Goal: Task Accomplishment & Management: Complete application form

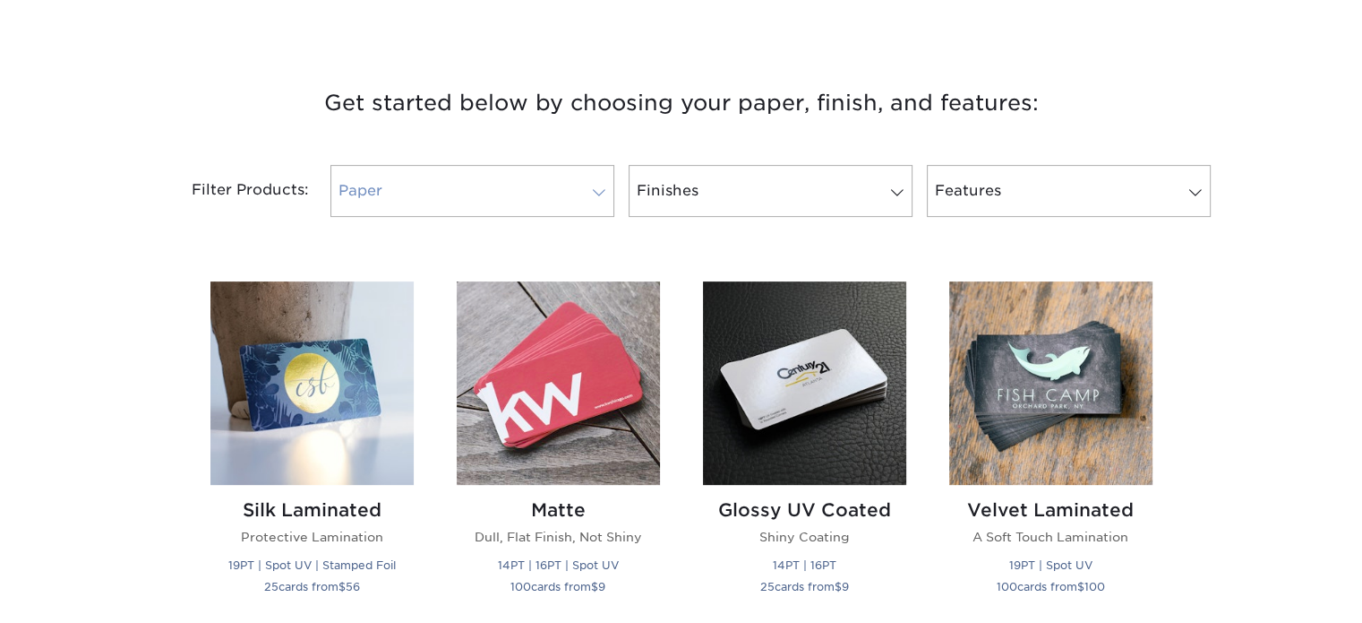
scroll to position [627, 0]
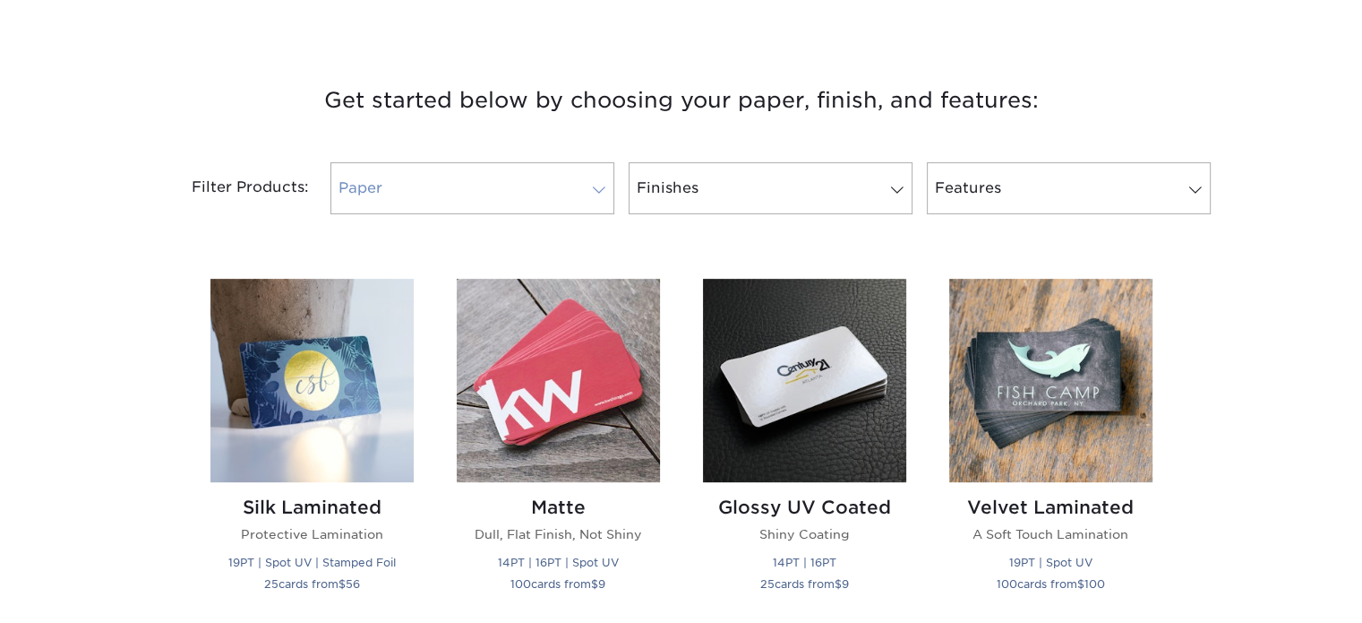
click at [548, 197] on link "Paper" at bounding box center [473, 188] width 284 height 52
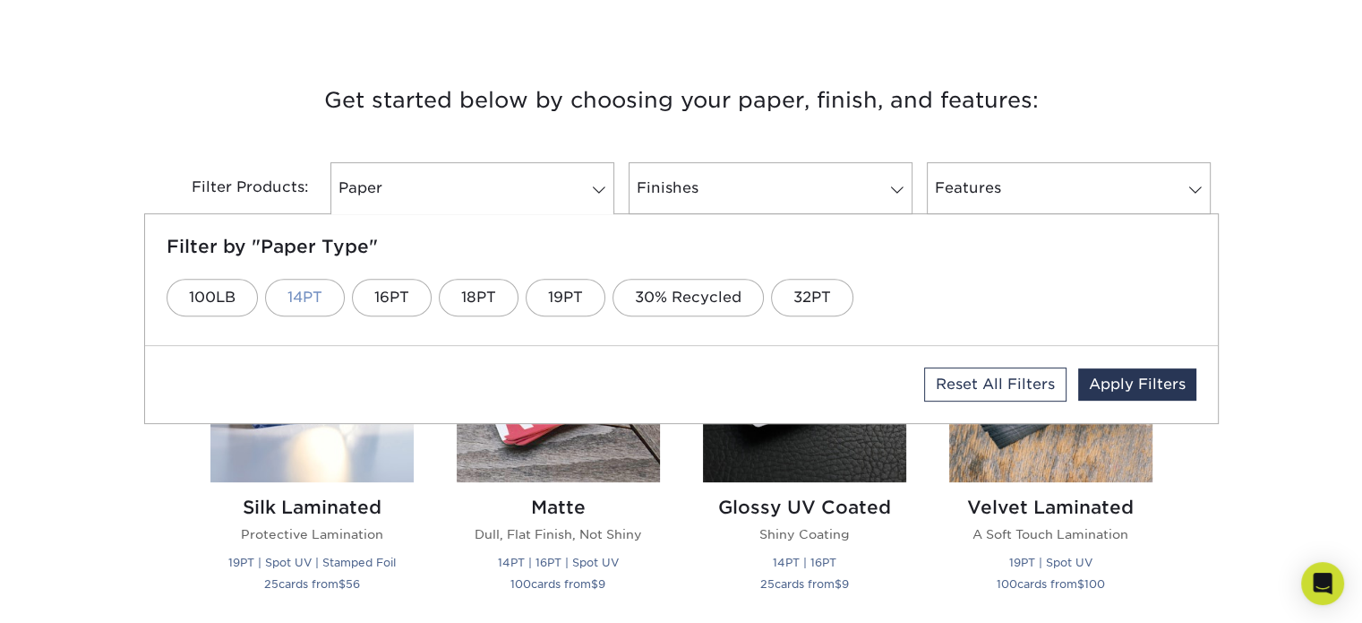
click at [330, 299] on link "14PT" at bounding box center [305, 298] width 80 height 38
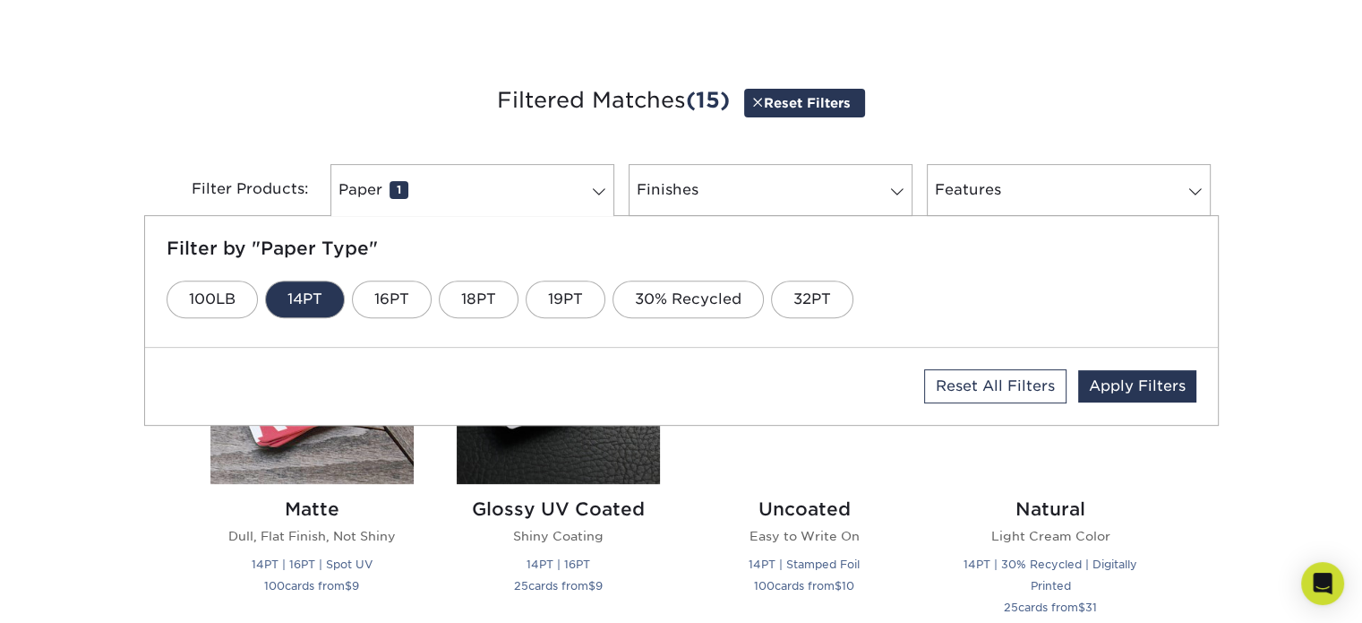
scroll to position [615, 0]
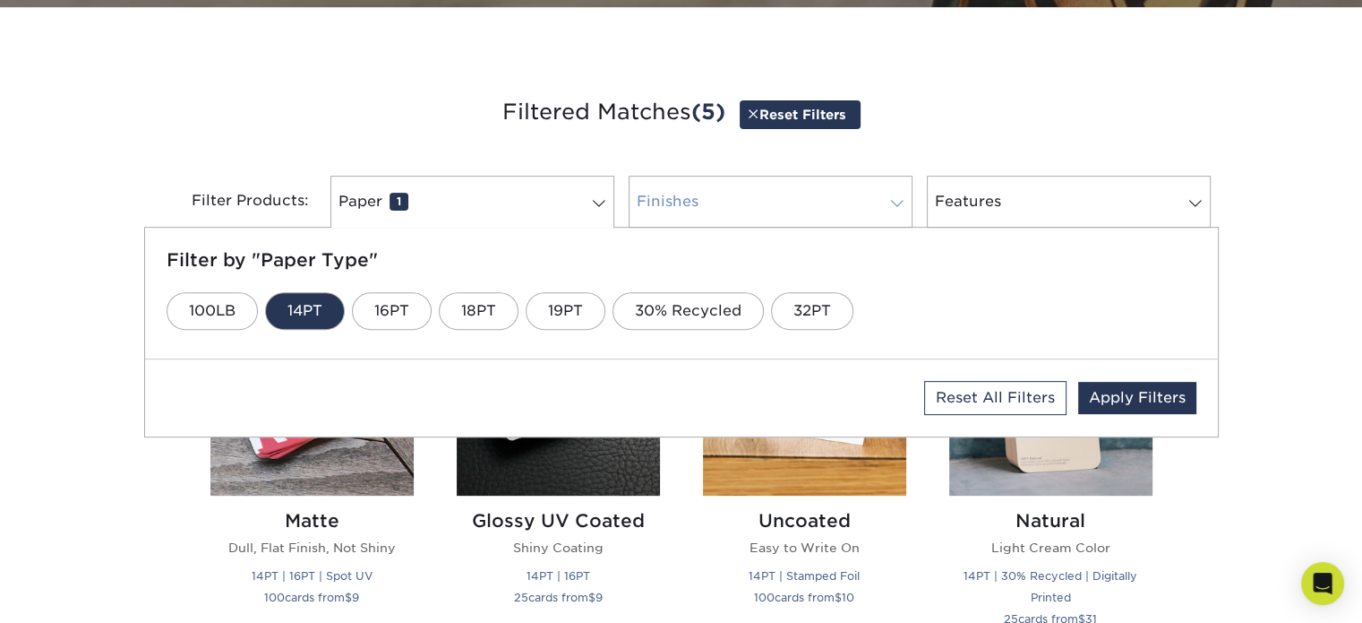
click at [726, 203] on link "Finishes 0" at bounding box center [771, 202] width 284 height 52
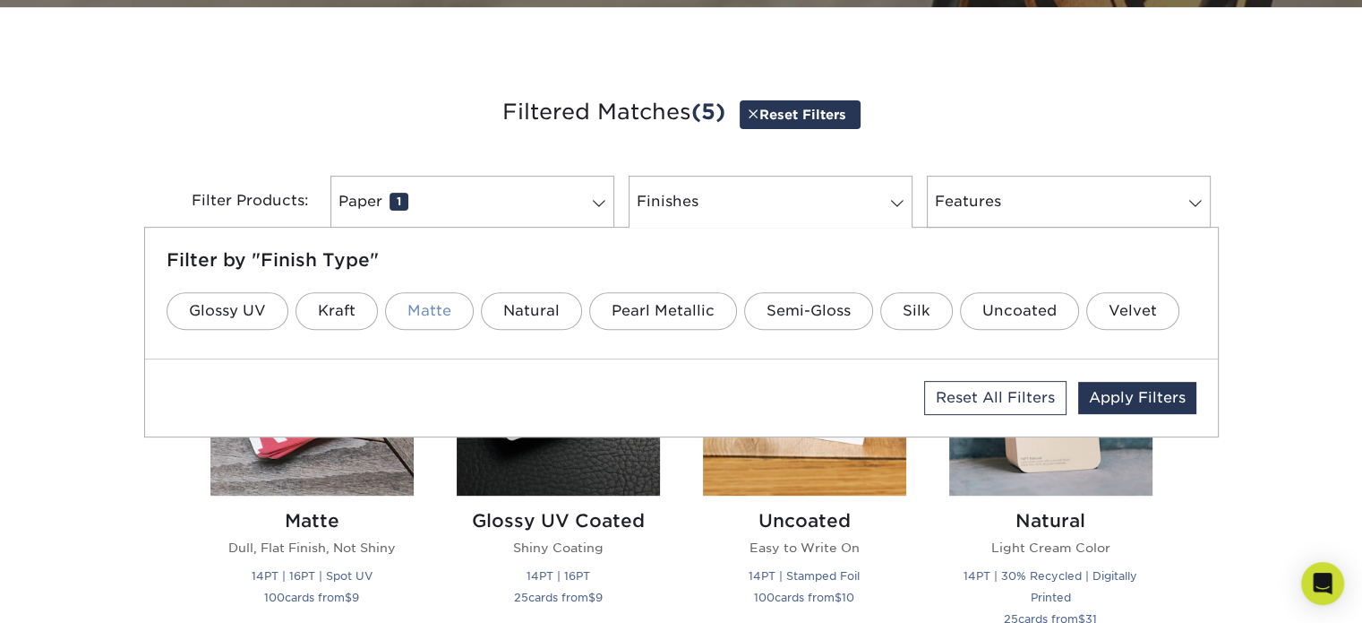
click at [449, 313] on link "Matte" at bounding box center [429, 311] width 89 height 38
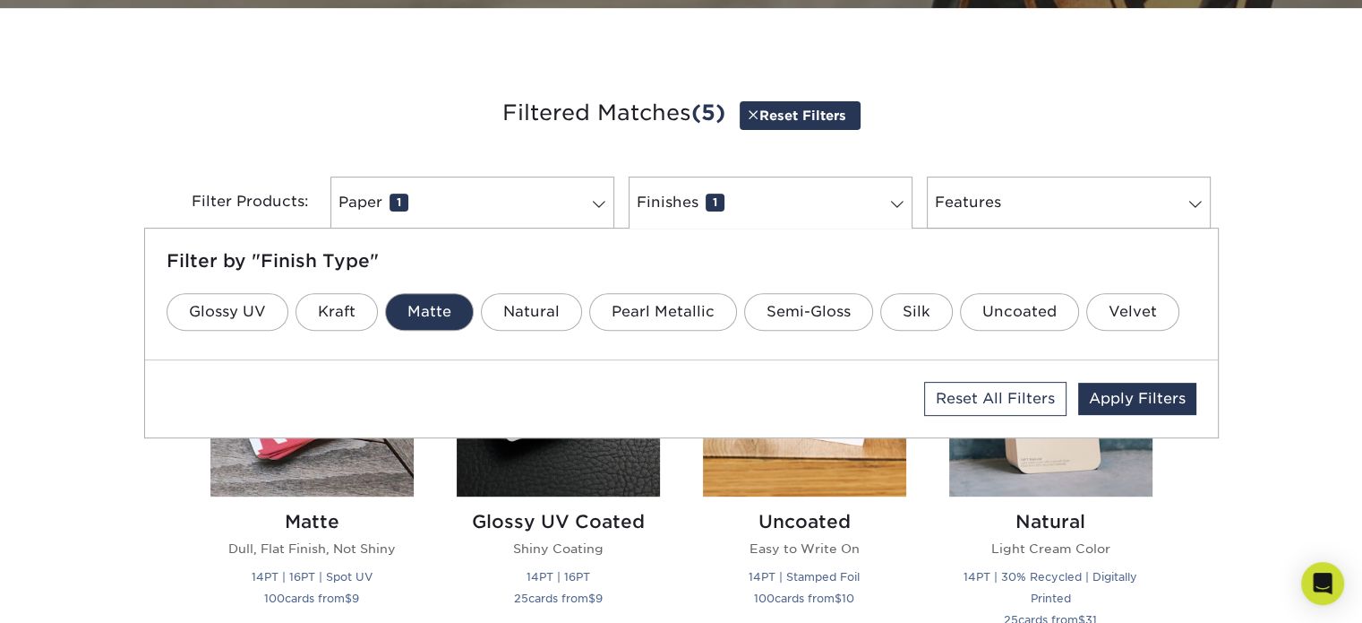
scroll to position [604, 0]
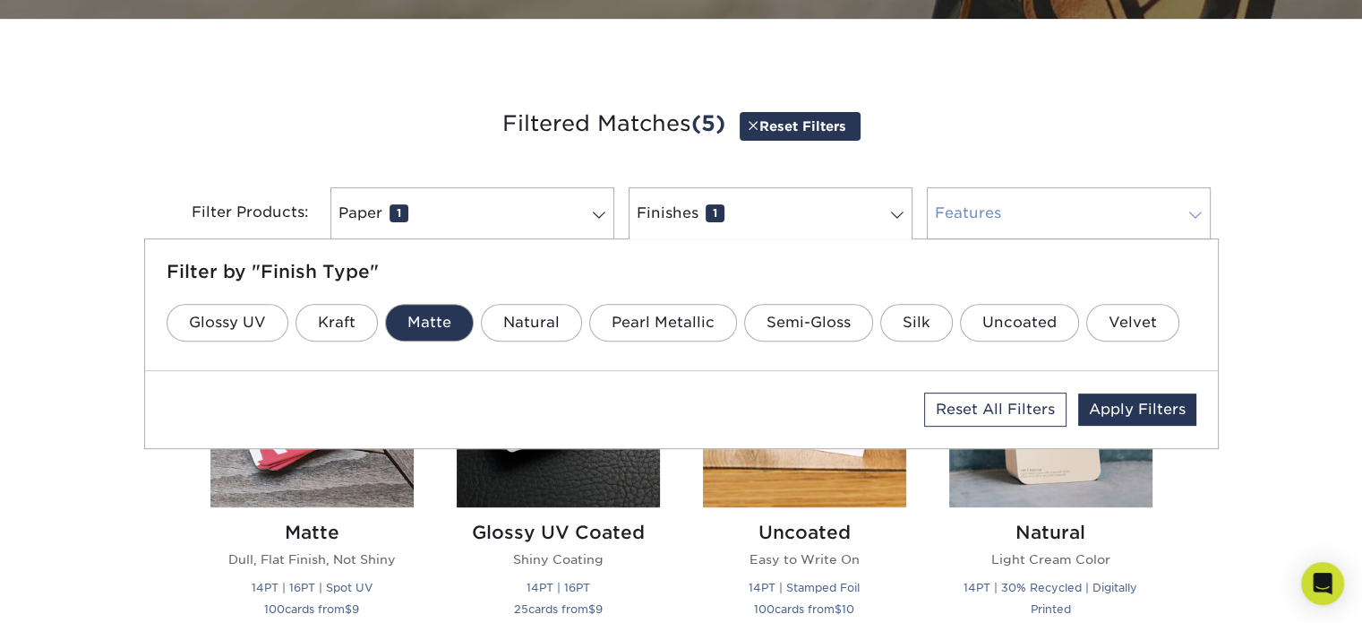
click at [982, 218] on link "Features 0" at bounding box center [1069, 213] width 284 height 52
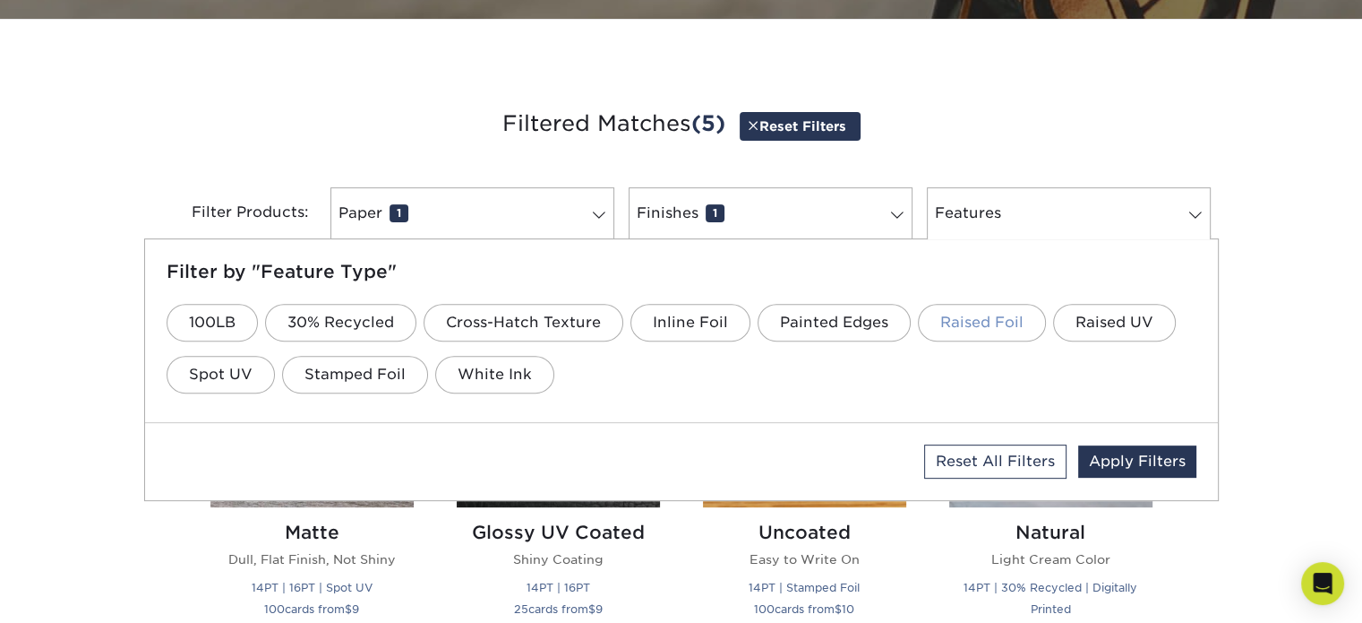
click at [951, 326] on link "Raised Foil" at bounding box center [982, 323] width 128 height 38
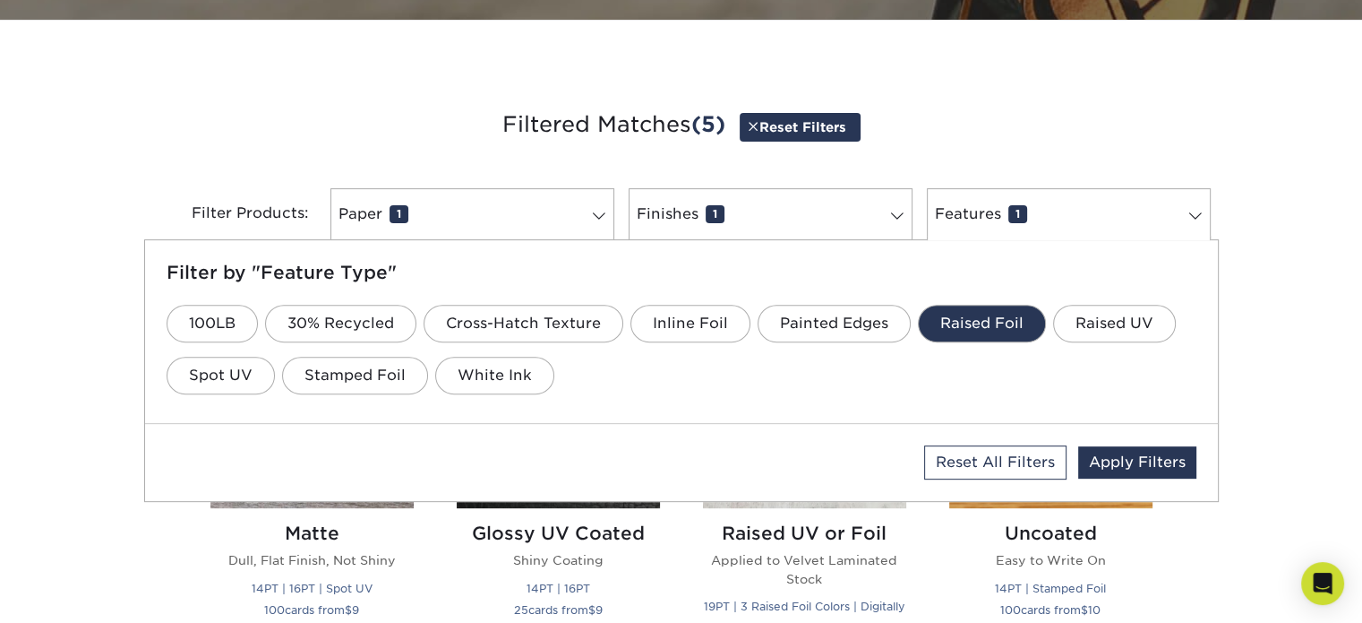
scroll to position [592, 0]
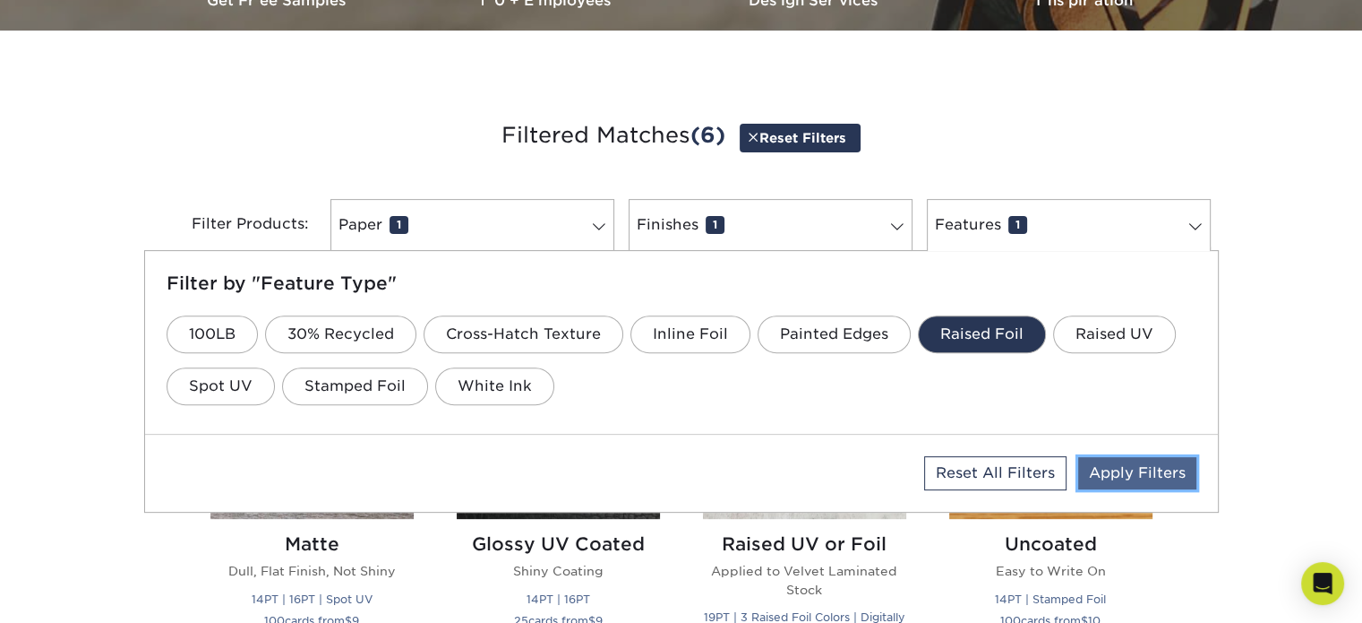
click at [1121, 465] on link "Apply Filters" at bounding box center [1137, 473] width 118 height 32
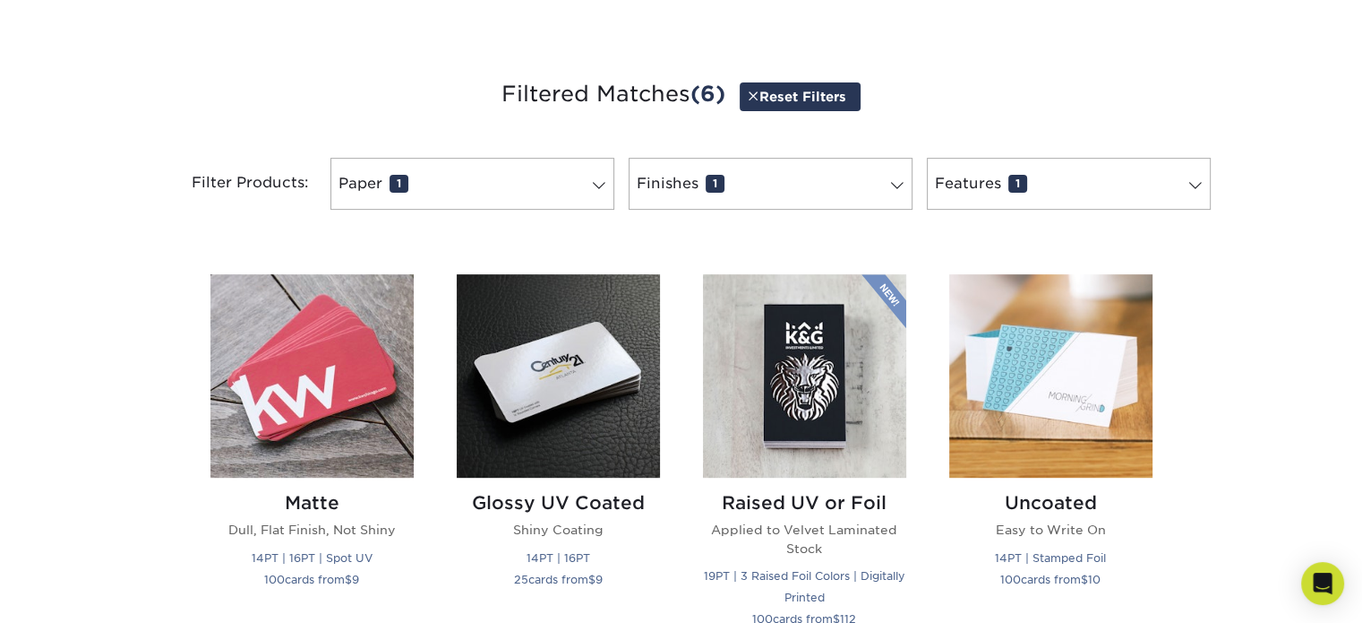
scroll to position [682, 0]
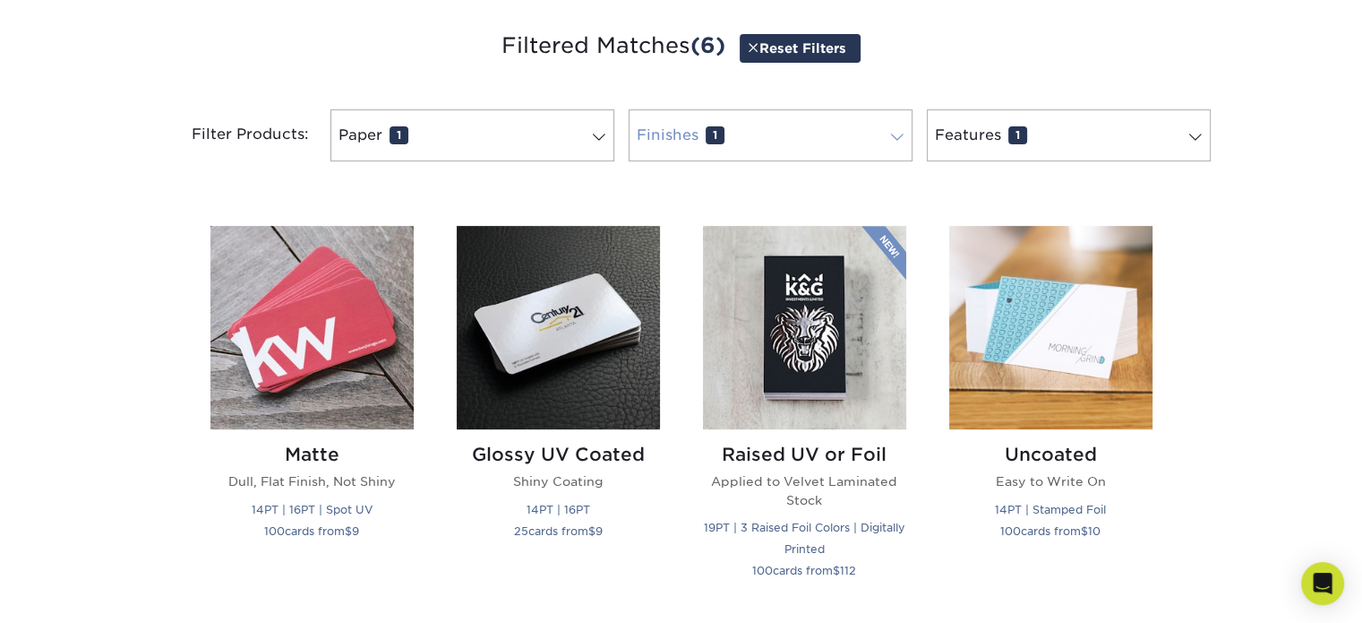
click at [746, 147] on link "Finishes 1" at bounding box center [771, 135] width 284 height 52
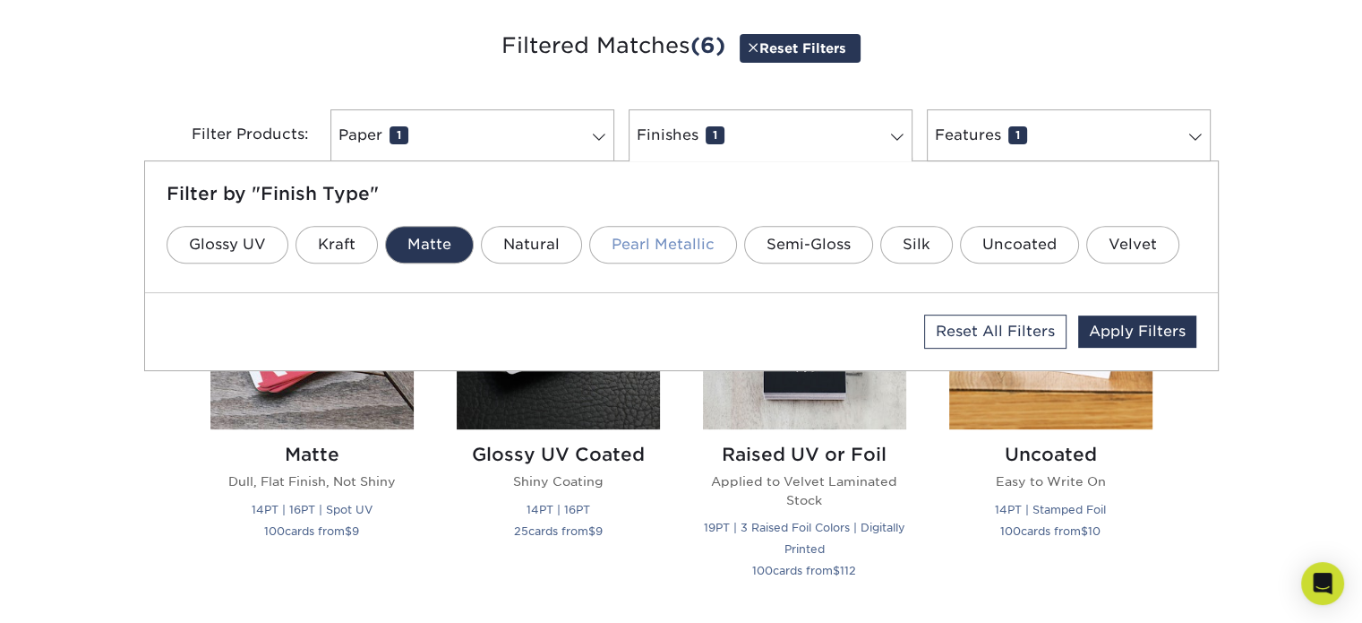
click at [677, 249] on link "Pearl Metallic" at bounding box center [663, 245] width 148 height 38
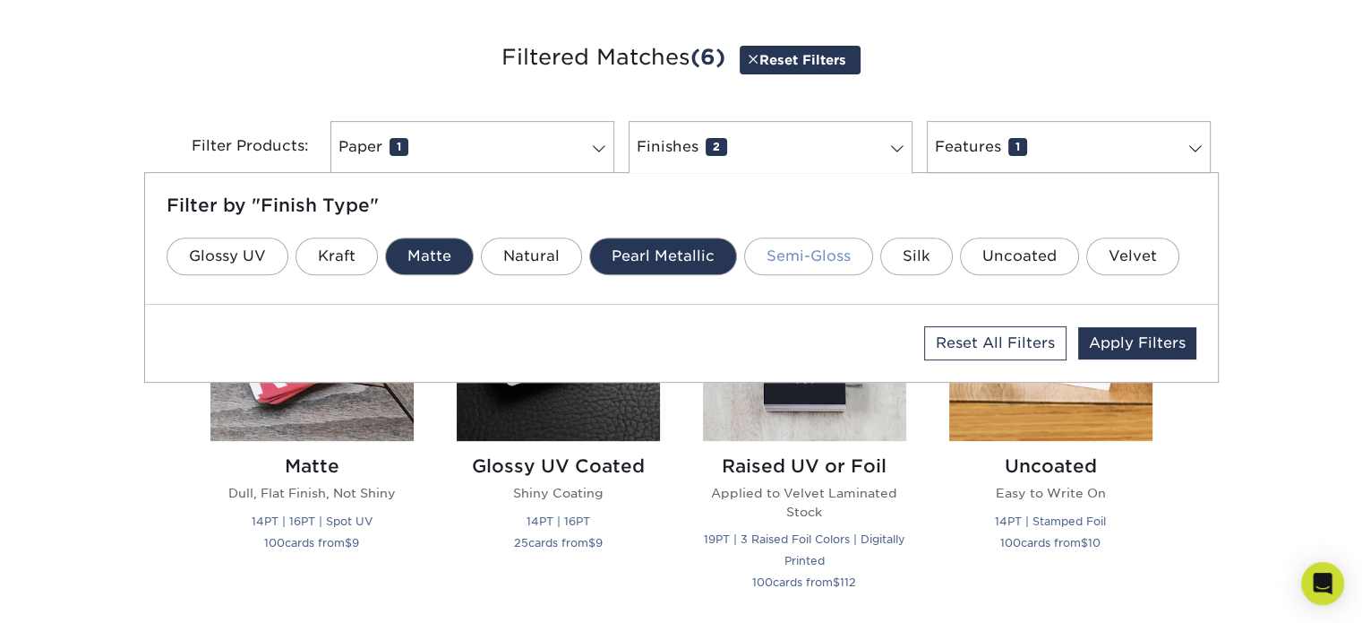
click at [811, 249] on link "Semi-Gloss" at bounding box center [808, 256] width 129 height 38
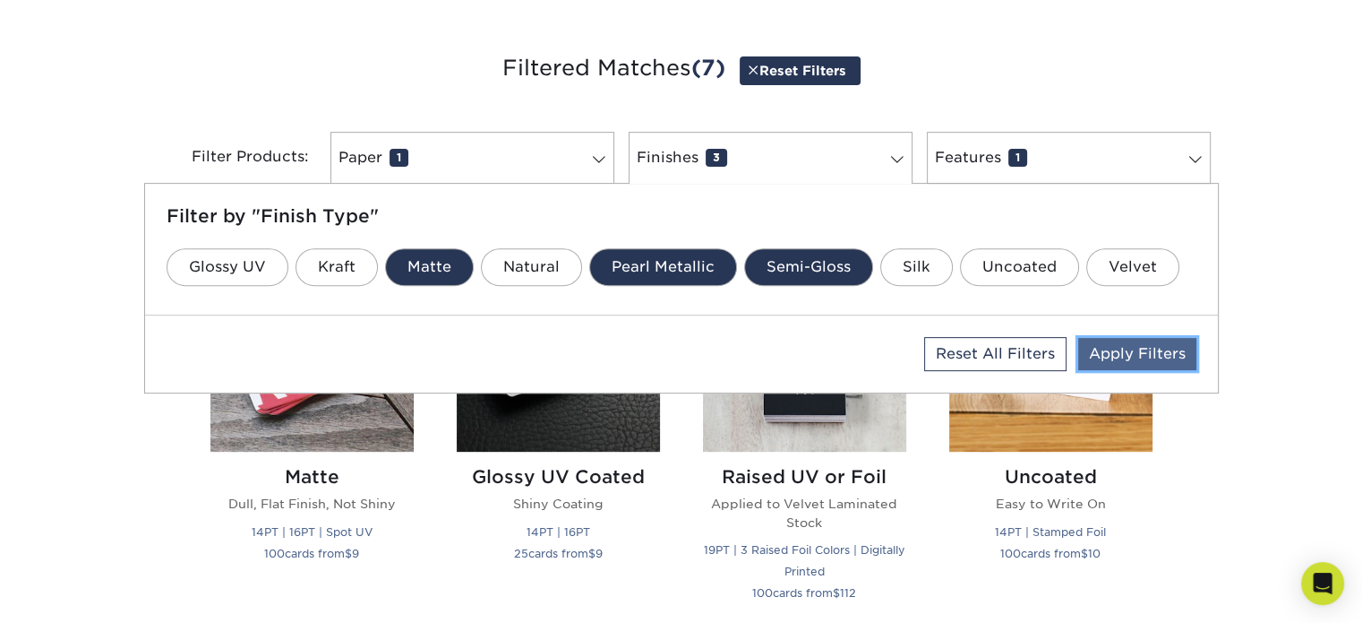
click at [1161, 354] on link "Apply Filters" at bounding box center [1137, 354] width 118 height 32
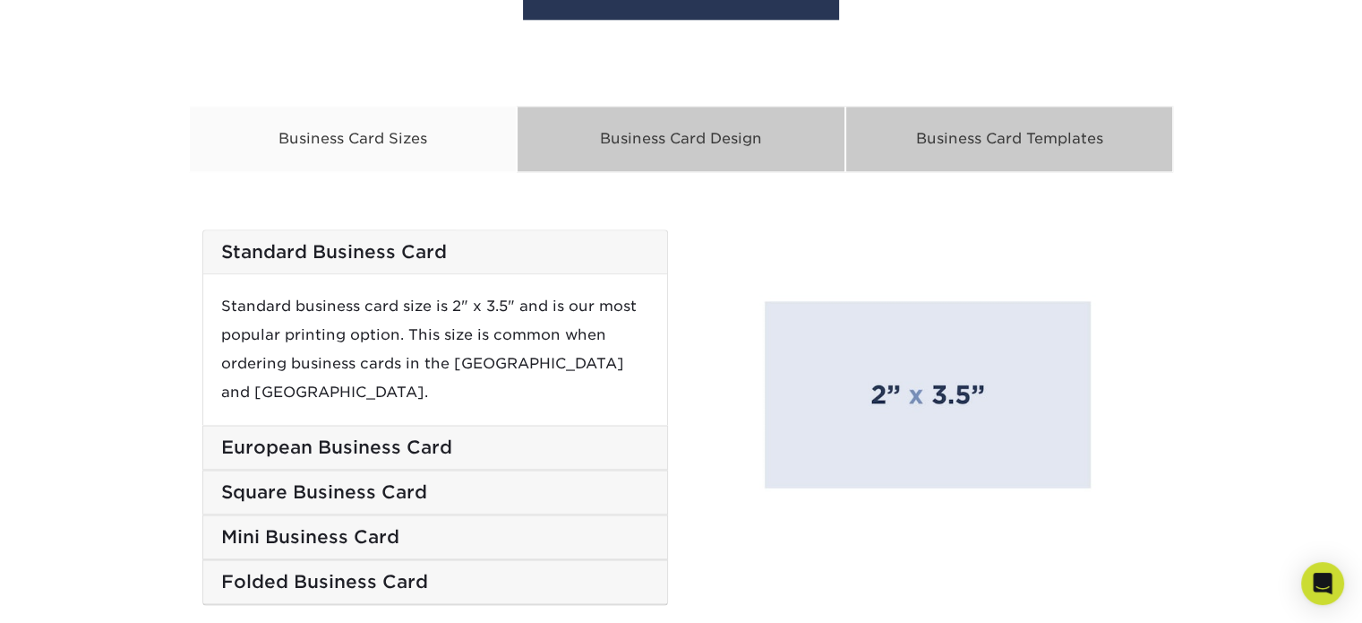
scroll to position [2361, 0]
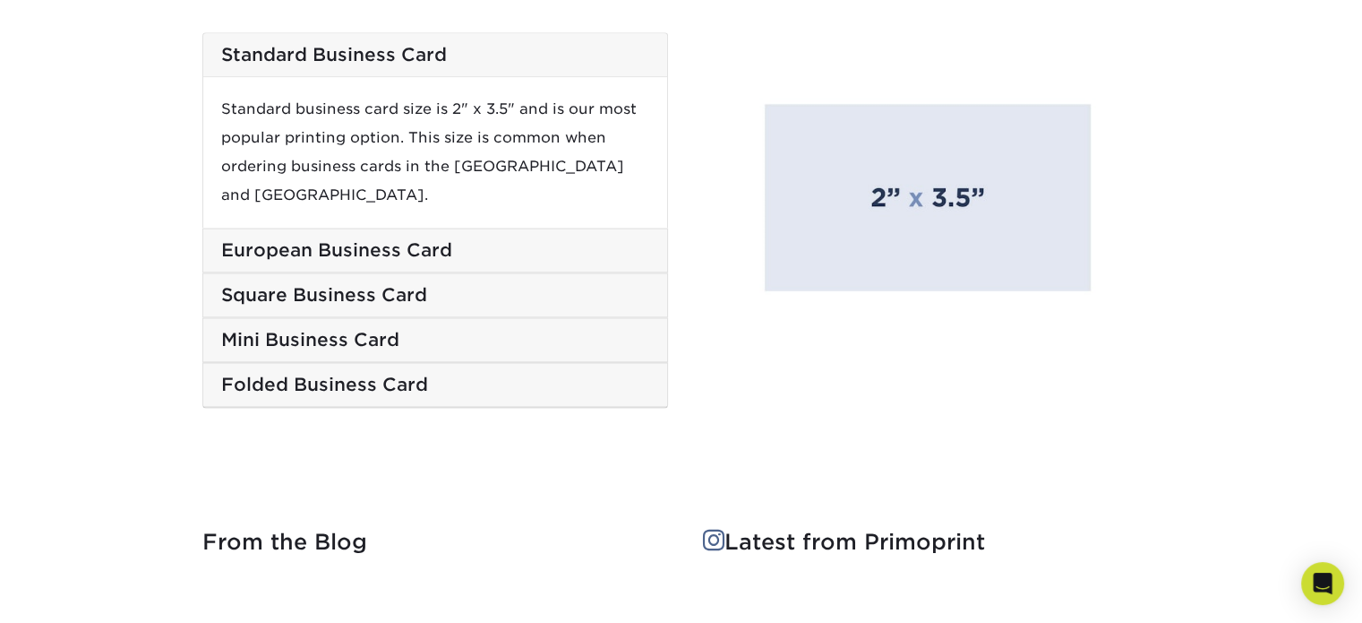
click at [497, 239] on h5 "European Business Card" at bounding box center [435, 249] width 428 height 21
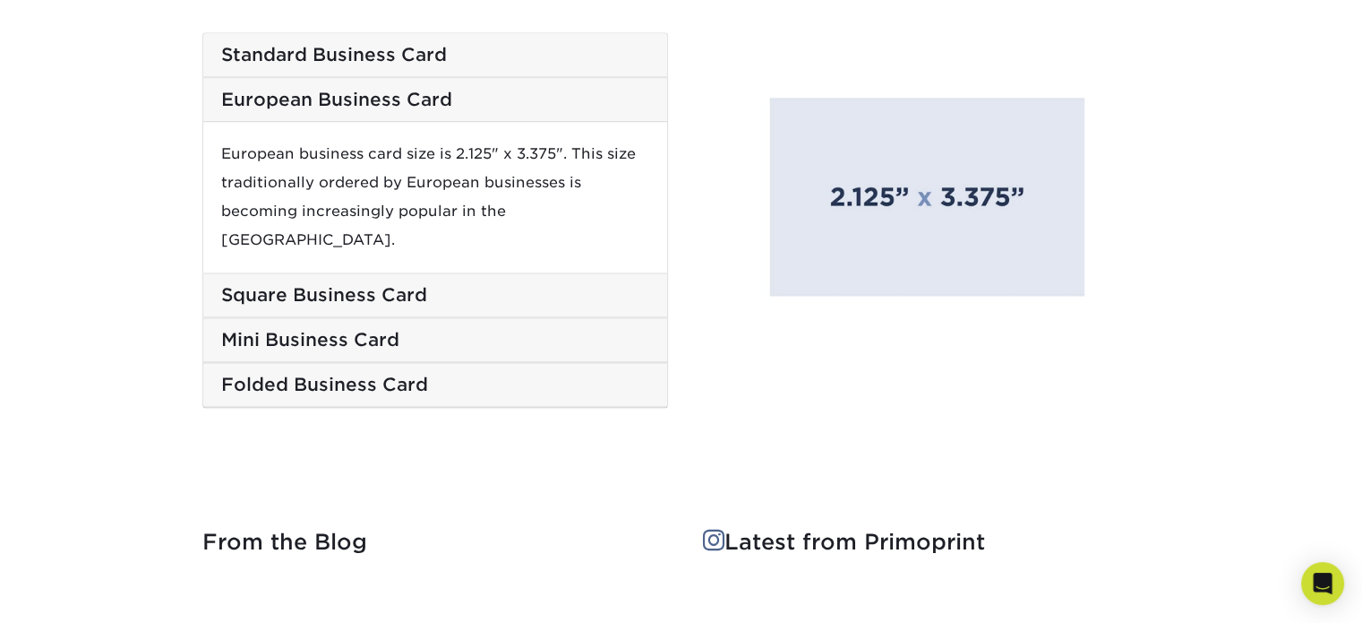
click at [468, 52] on h5 "Standard Business Card" at bounding box center [435, 54] width 428 height 21
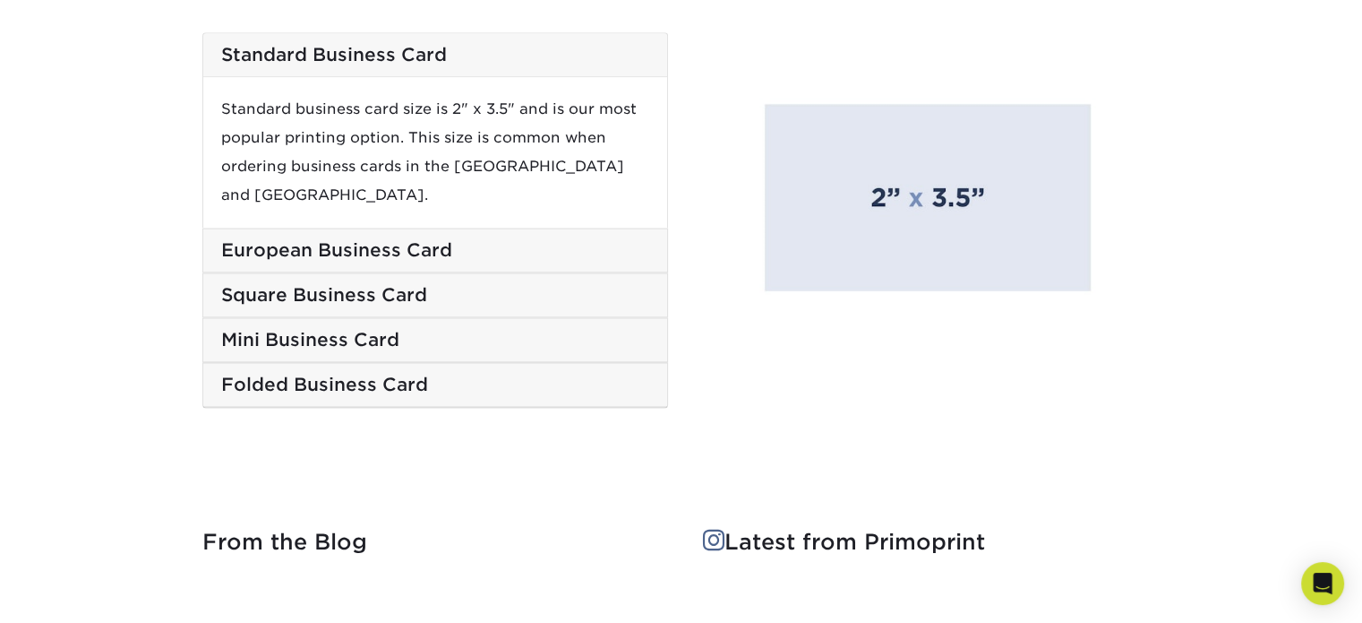
click at [475, 239] on h5 "European Business Card" at bounding box center [435, 249] width 428 height 21
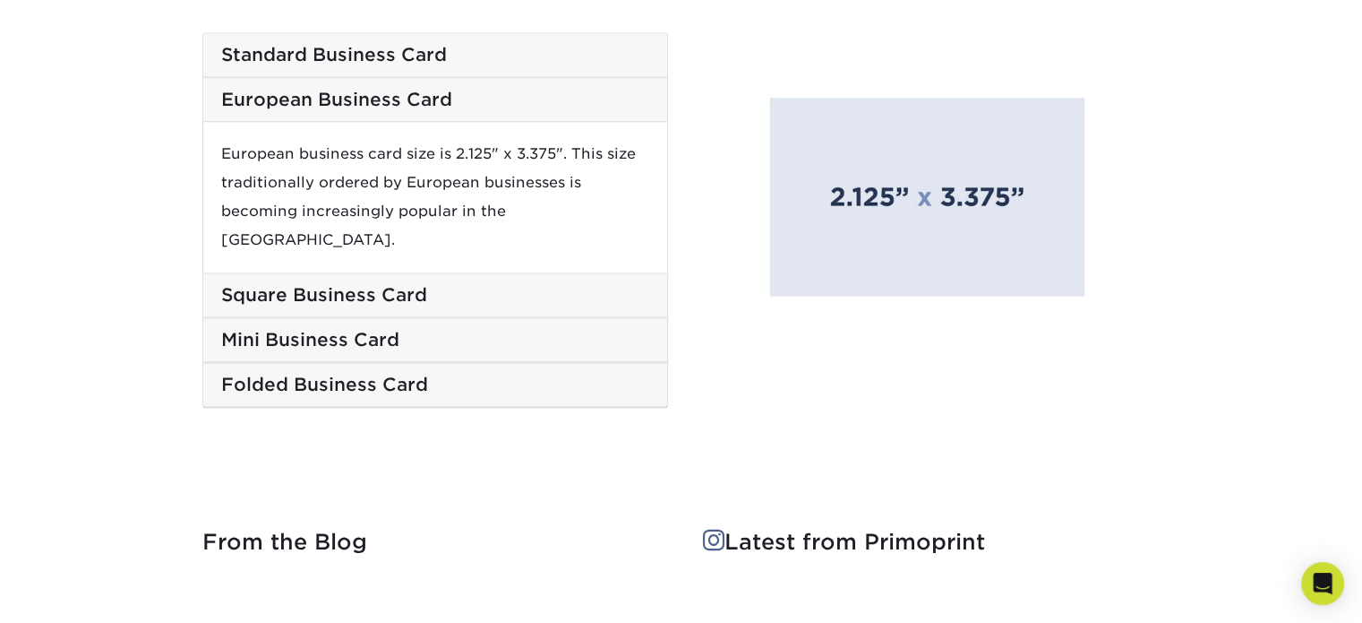
click at [459, 284] on h5 "Square Business Card" at bounding box center [435, 294] width 428 height 21
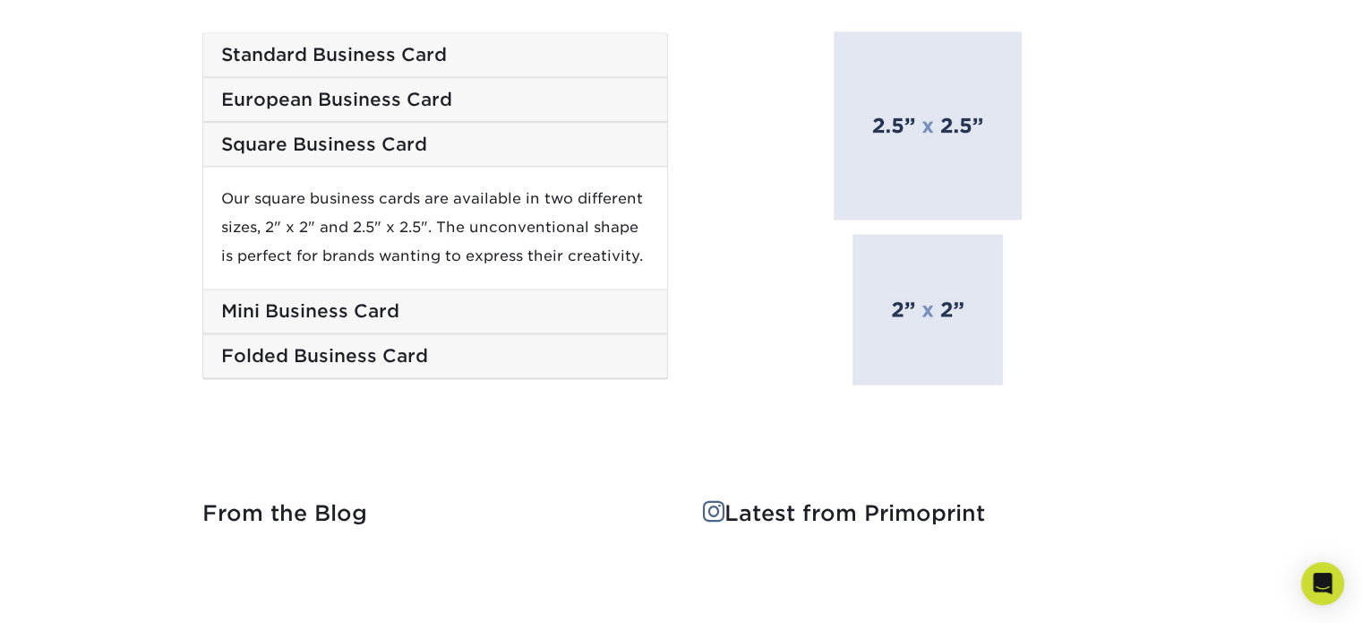
click at [488, 300] on h5 "Mini Business Card" at bounding box center [435, 310] width 428 height 21
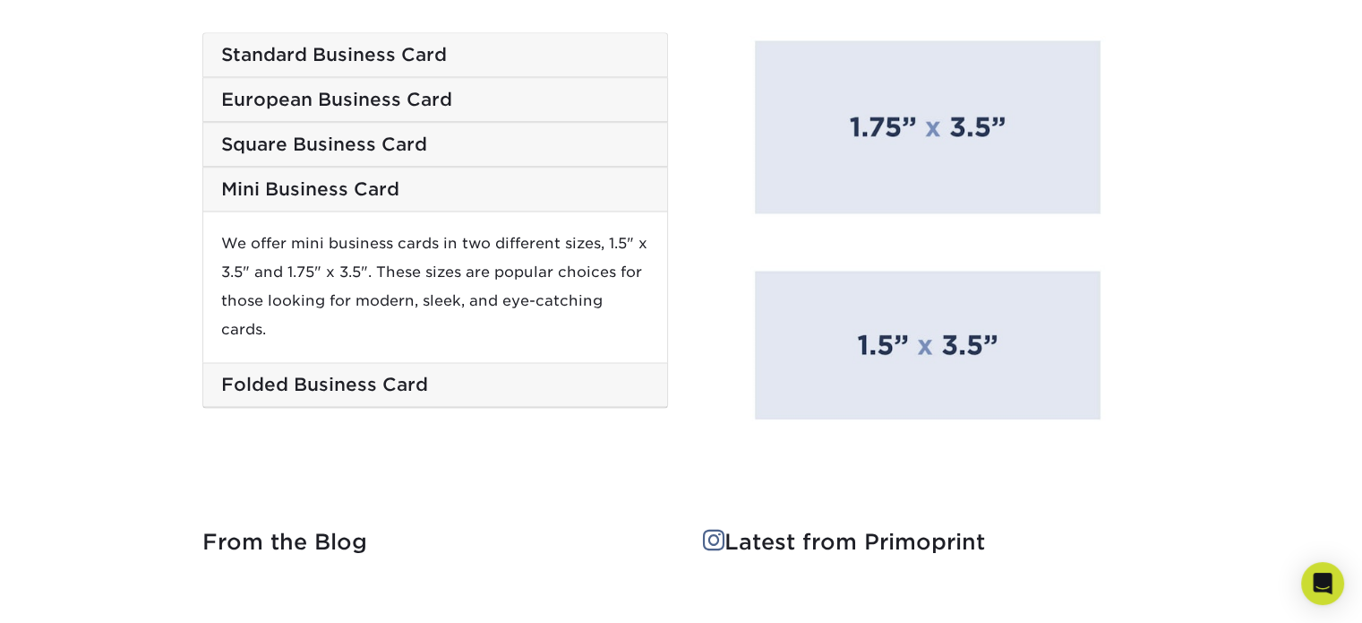
click at [465, 374] on h5 "Folded Business Card" at bounding box center [435, 384] width 428 height 21
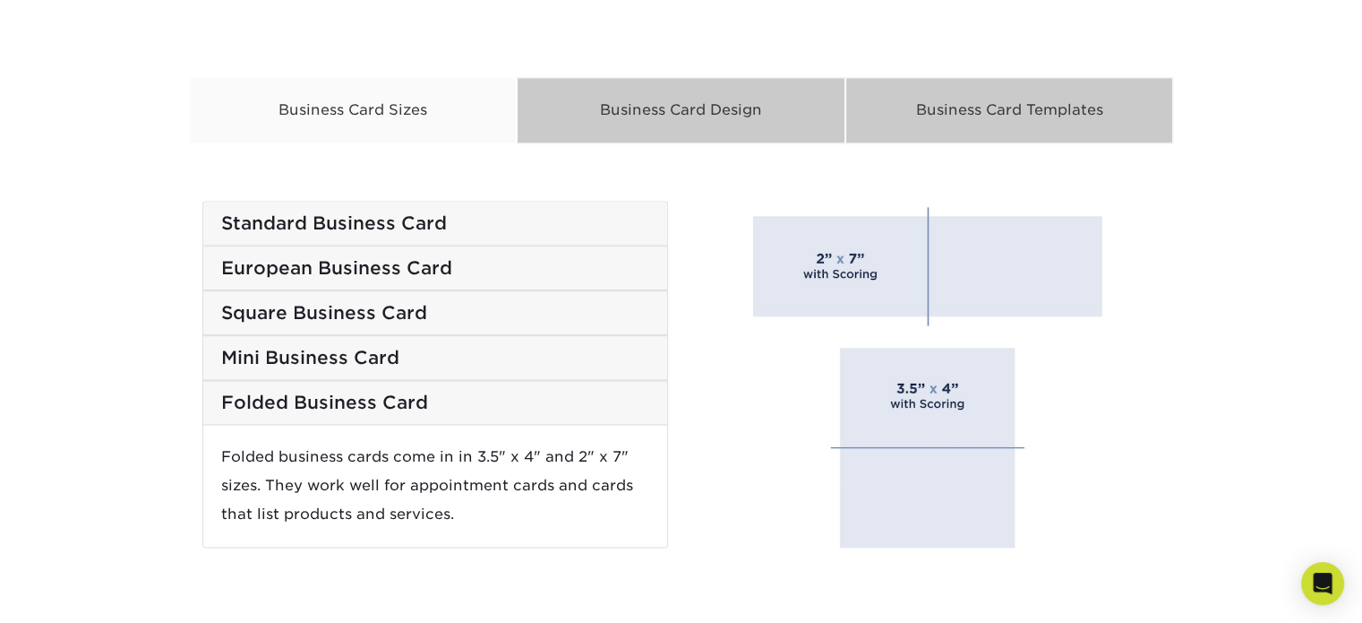
scroll to position [2182, 0]
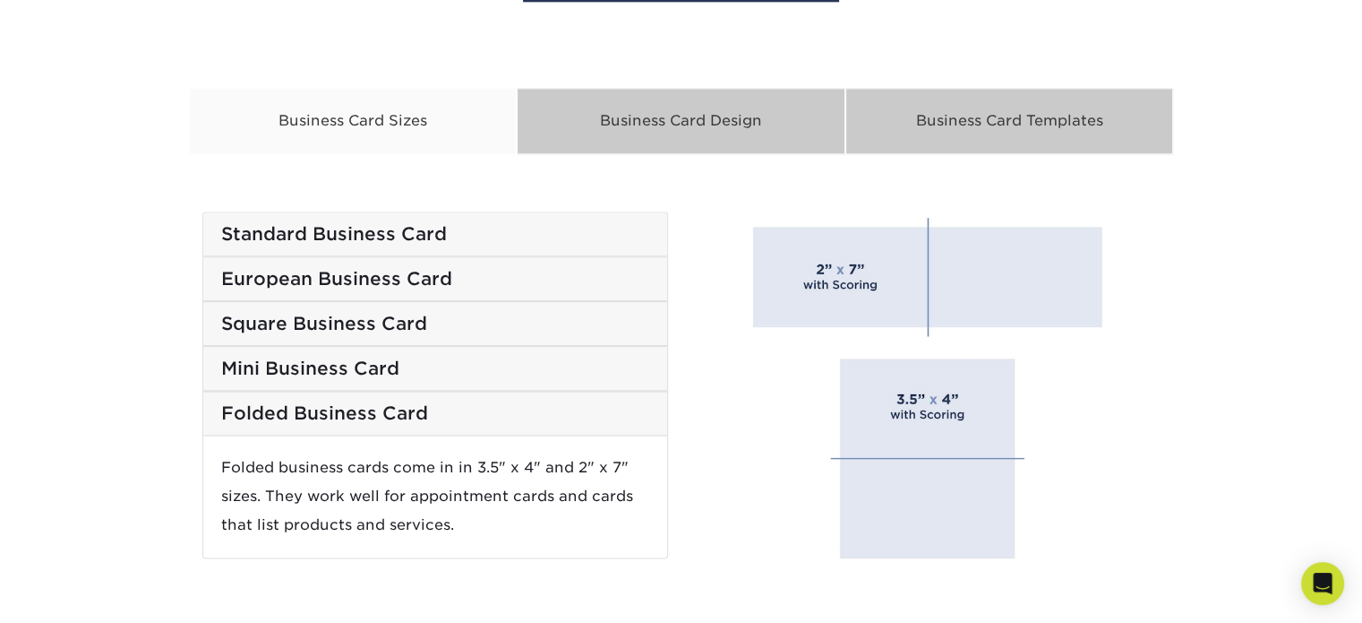
click at [474, 231] on h5 "Standard Business Card" at bounding box center [435, 233] width 428 height 21
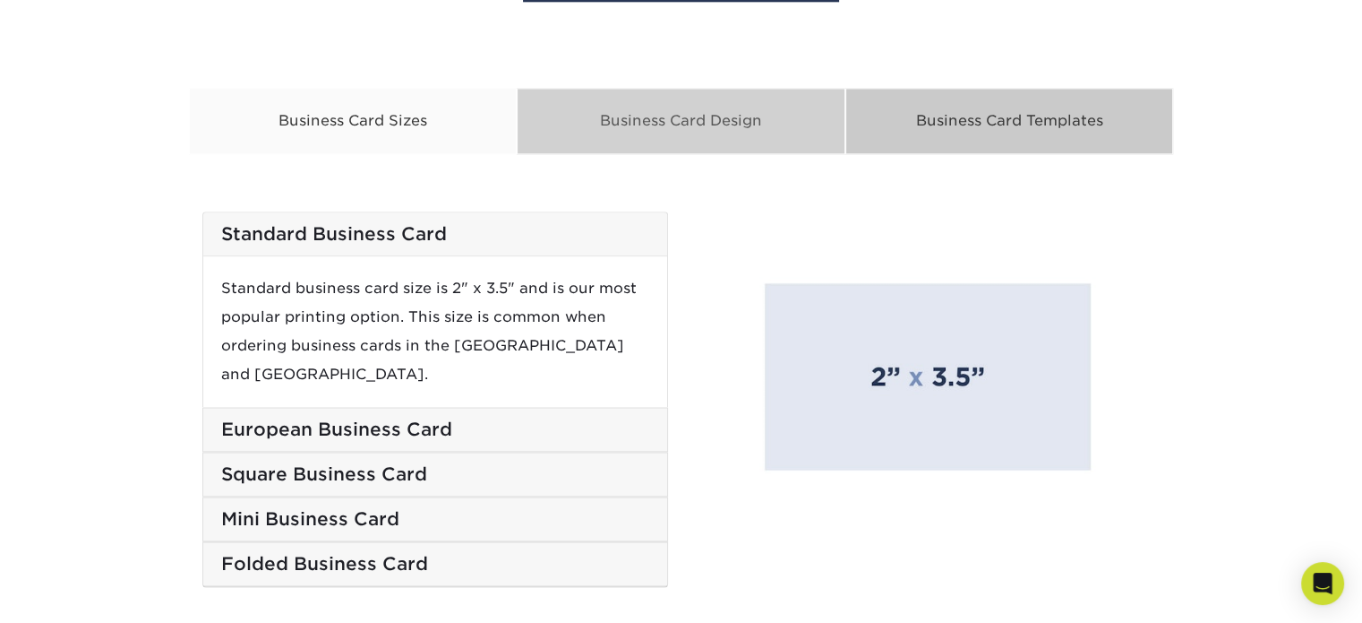
click at [716, 125] on div "Business Card Design" at bounding box center [681, 121] width 329 height 66
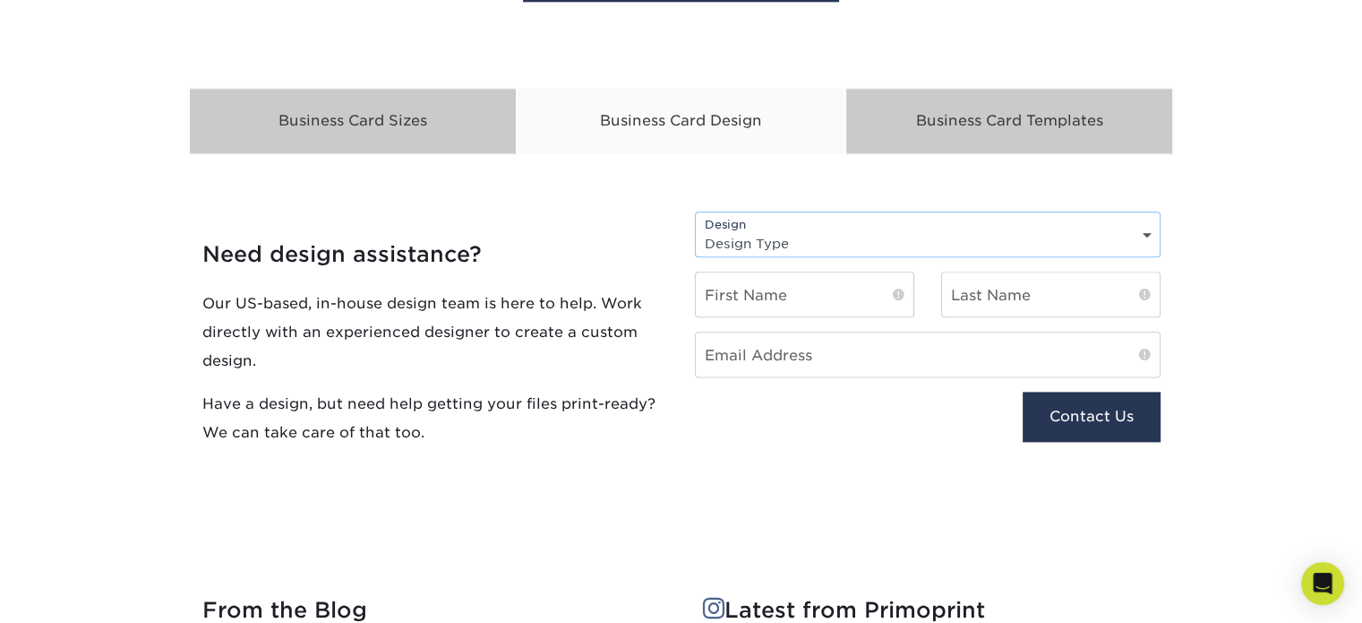
click at [791, 244] on select "Design Type Design Edits New Design" at bounding box center [928, 243] width 464 height 26
select select "Design Edits"
click at [696, 230] on select "Design Type Design Edits New Design" at bounding box center [928, 243] width 464 height 26
click at [801, 293] on input "text" at bounding box center [805, 294] width 218 height 44
type input "[PERSON_NAME]"
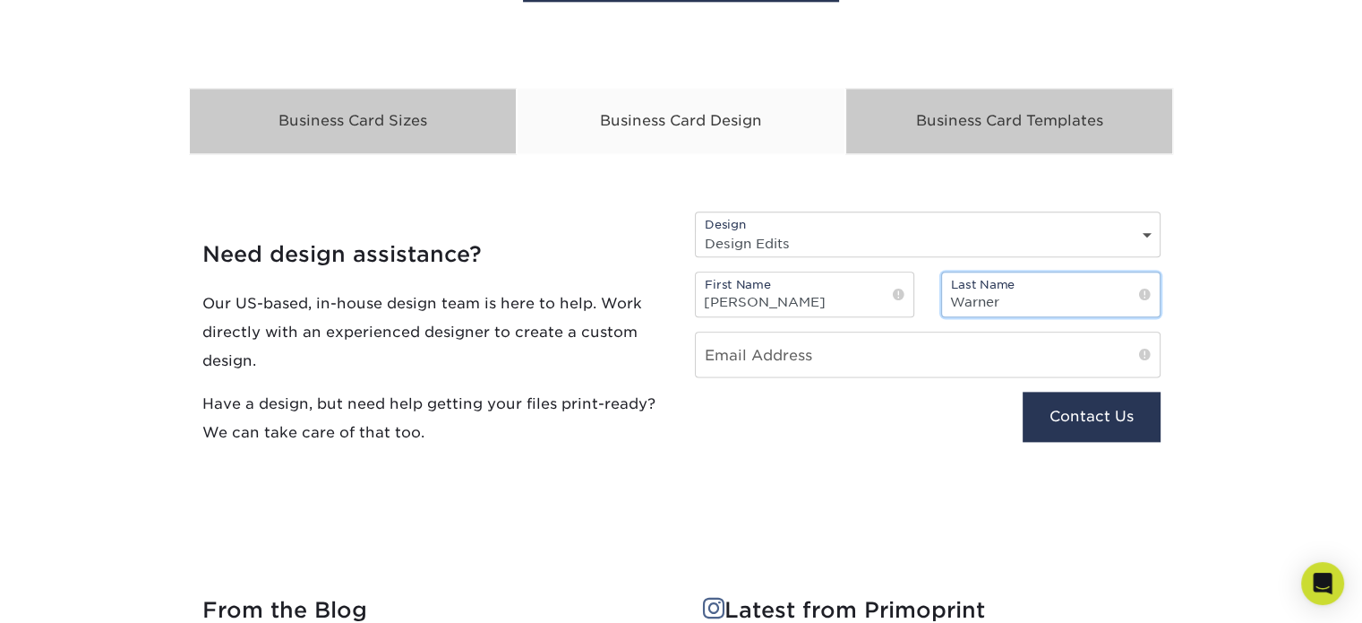
type input "Warner"
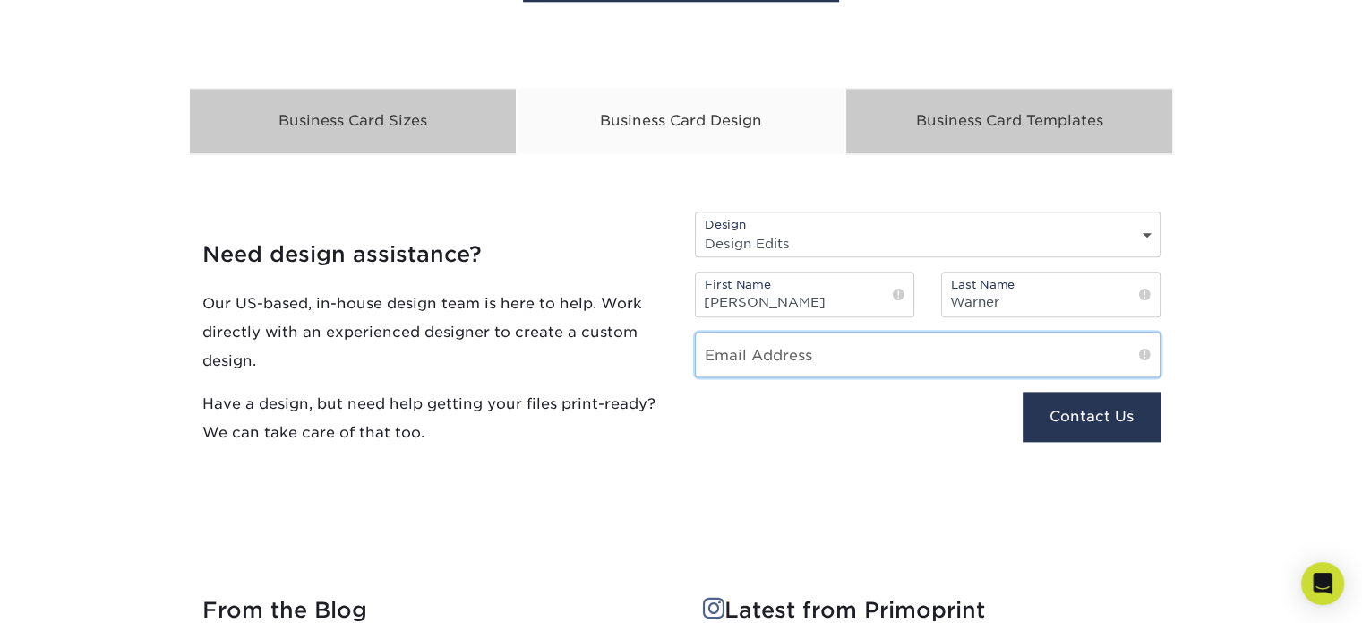
click at [817, 352] on input "email" at bounding box center [928, 354] width 464 height 44
type input "[PERSON_NAME][EMAIL_ADDRESS][DOMAIN_NAME]"
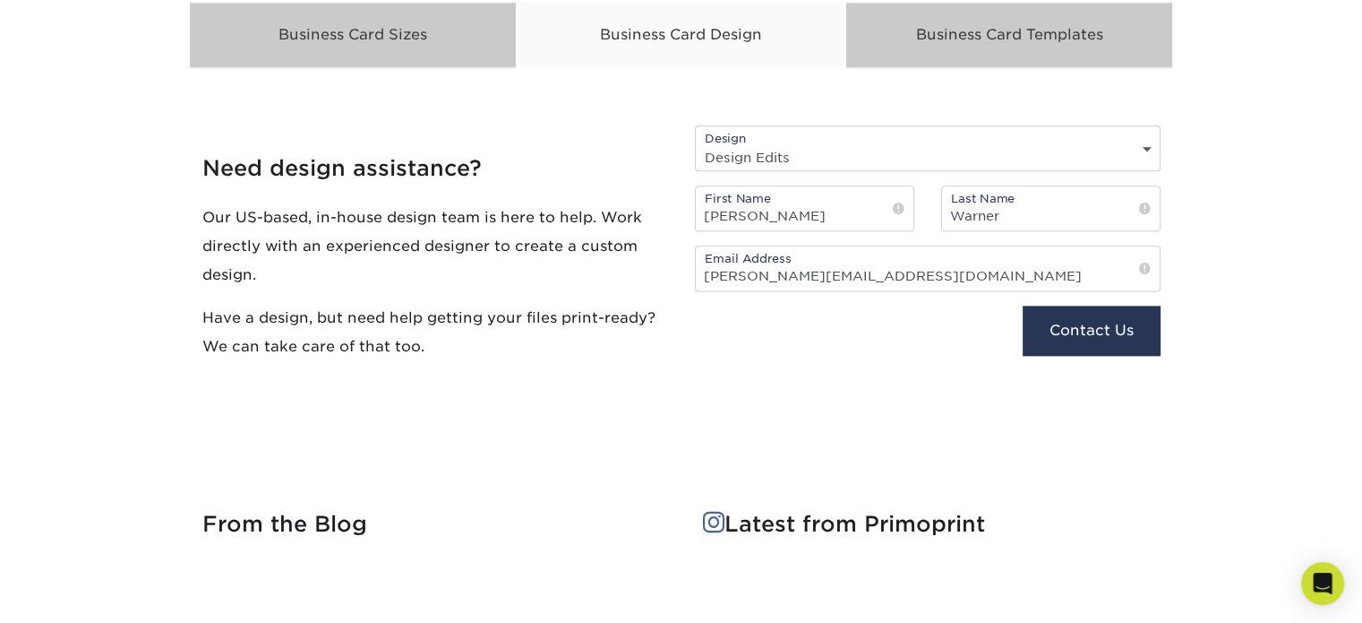
scroll to position [2272, 0]
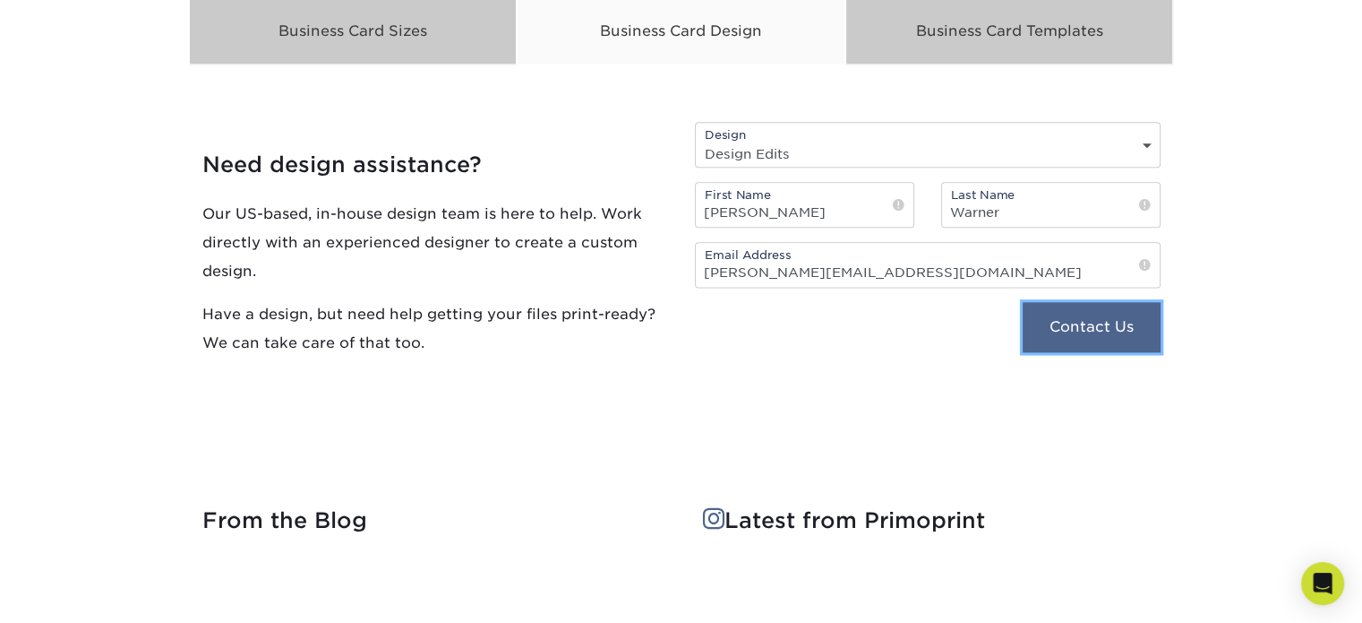
click at [1087, 318] on button "Contact Us" at bounding box center [1091, 327] width 137 height 50
click at [1049, 324] on button "Contact Us" at bounding box center [1091, 327] width 137 height 50
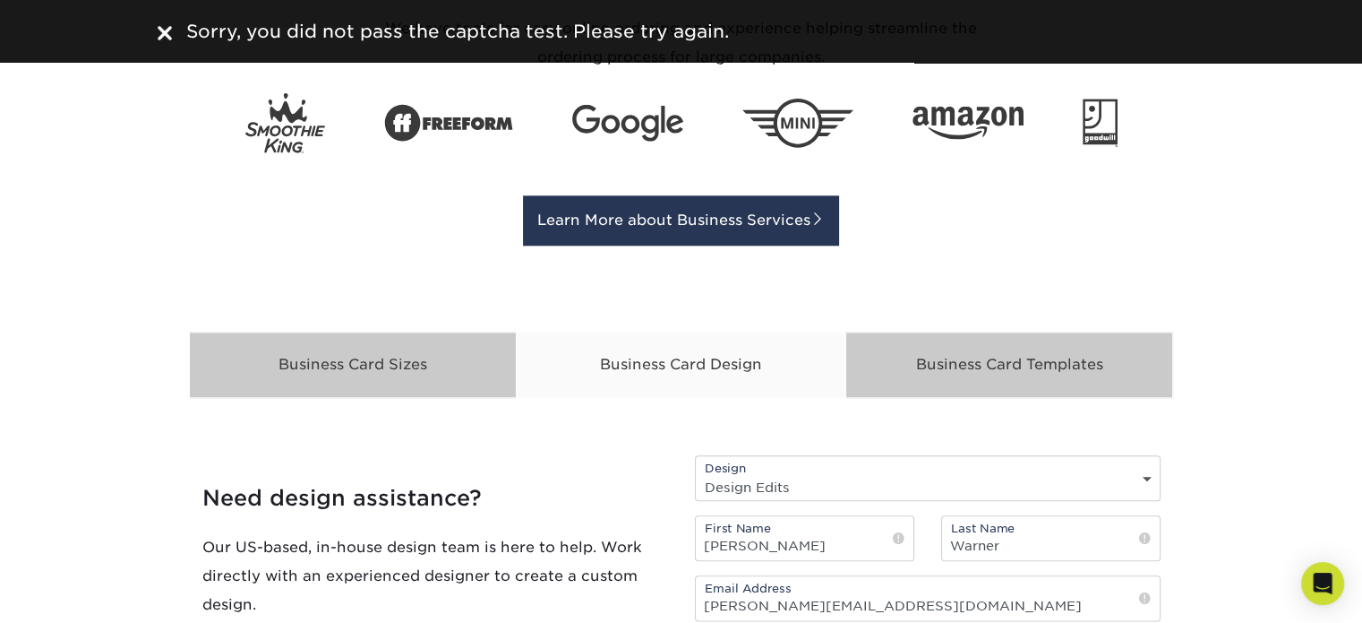
scroll to position [2182, 0]
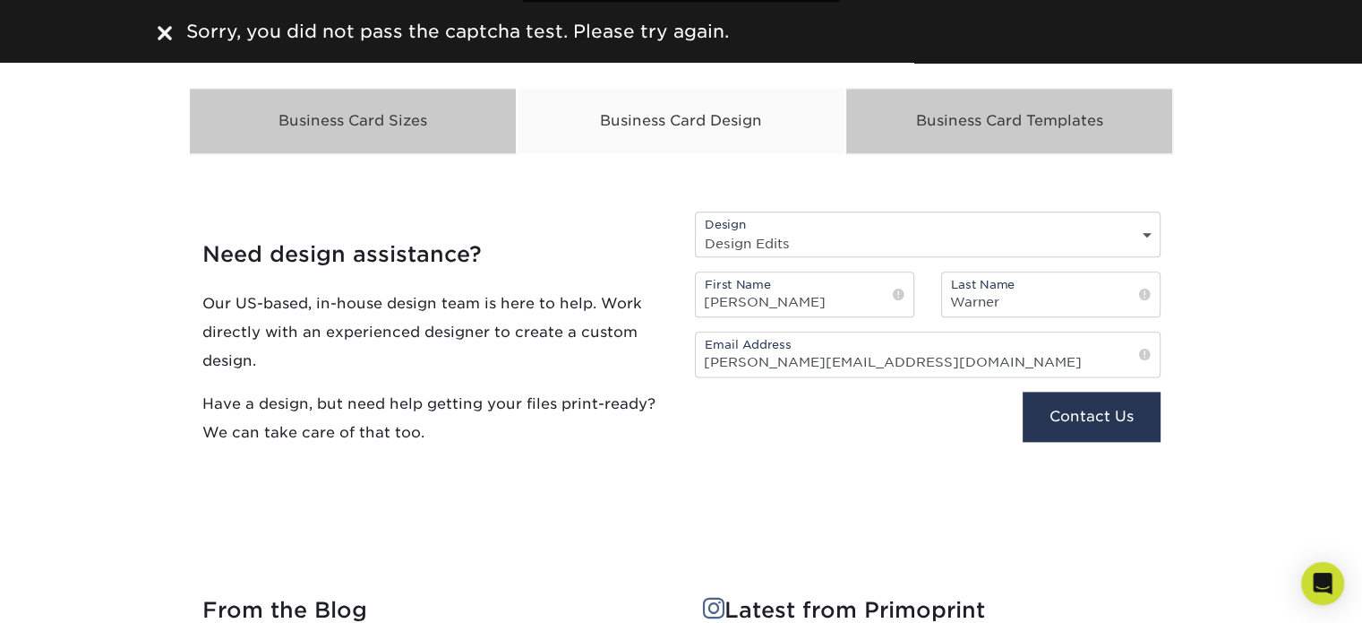
click at [744, 240] on select "Design Type Design Edits New Design" at bounding box center [928, 243] width 464 height 26
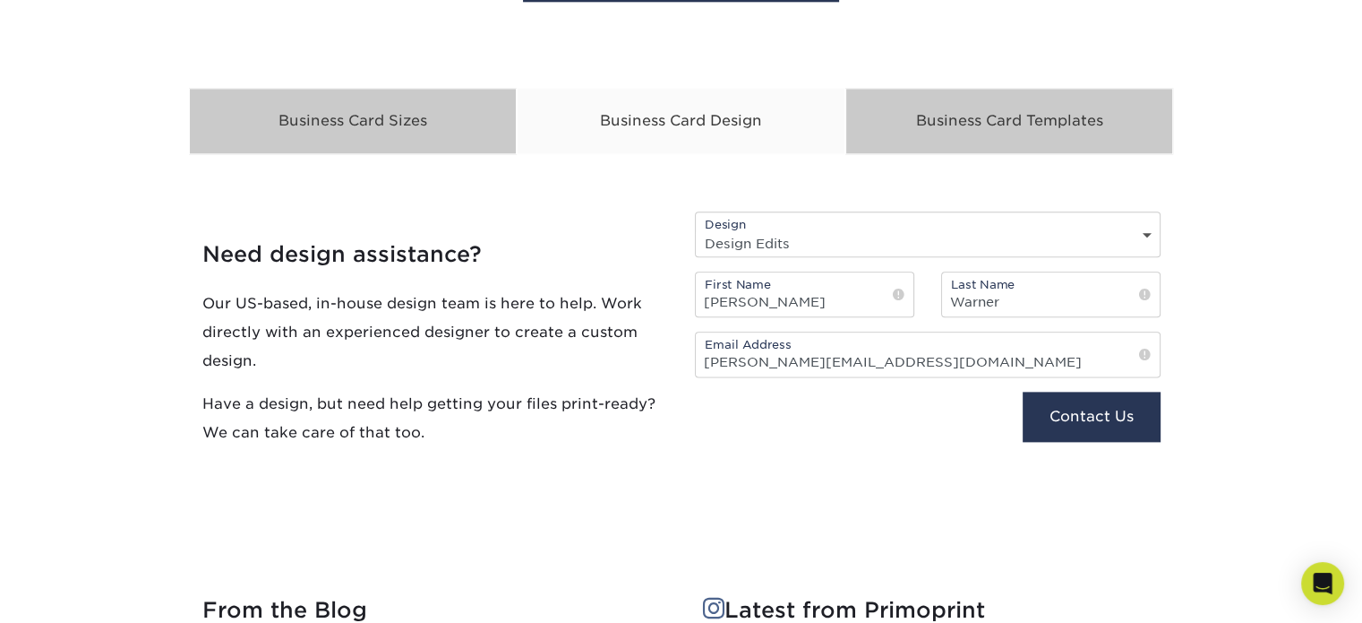
click at [596, 261] on h4 "Need design assistance?" at bounding box center [435, 254] width 466 height 26
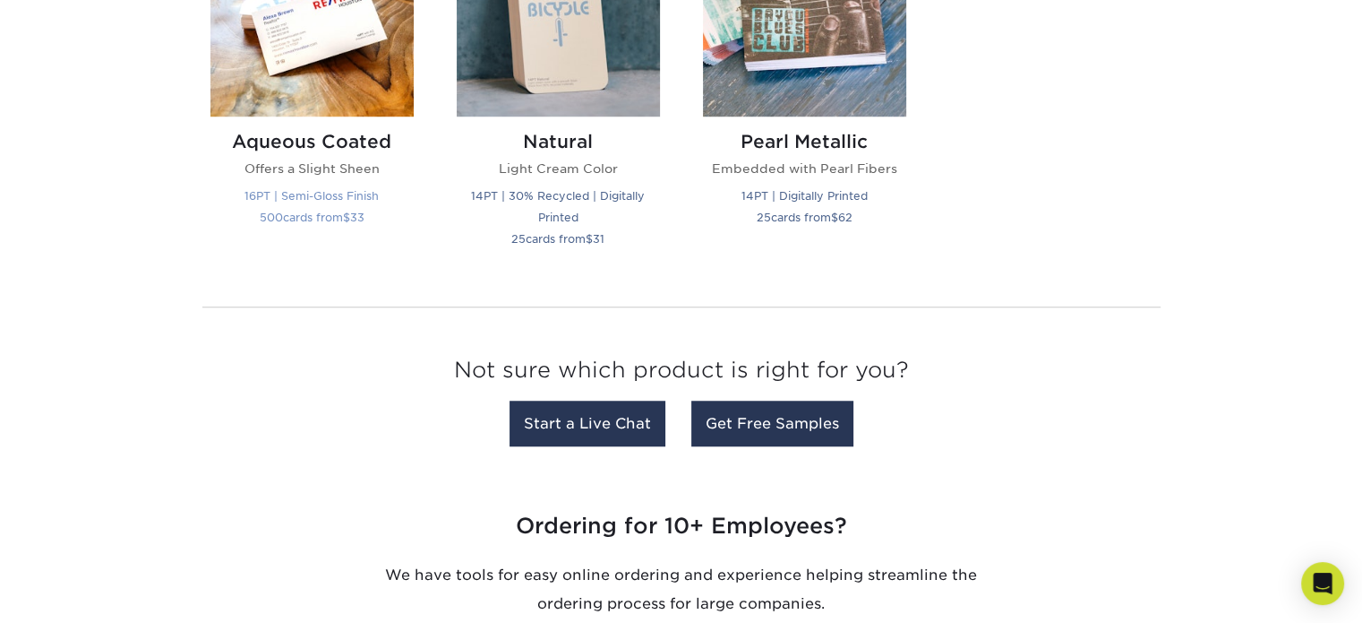
scroll to position [1376, 0]
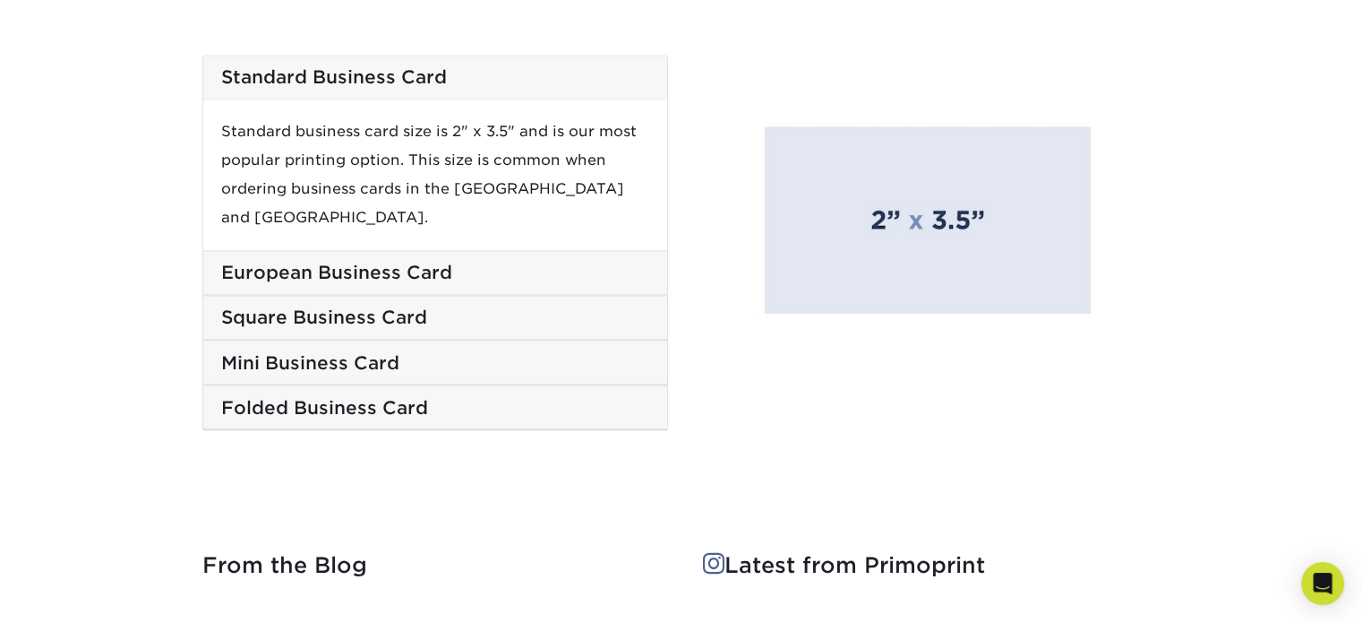
scroll to position [3053, 0]
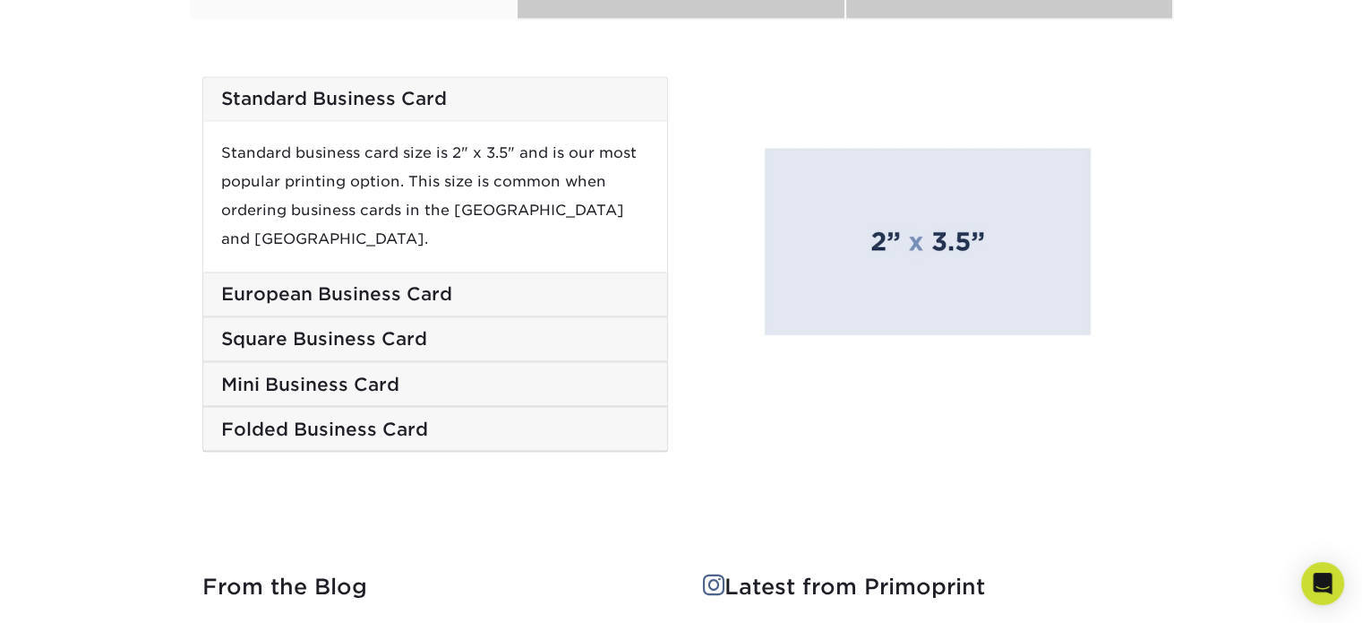
click at [425, 185] on div "Standard business card size is 2" x 3.5" and is our most popular printing optio…" at bounding box center [435, 196] width 464 height 150
click at [972, 245] on img at bounding box center [928, 237] width 466 height 322
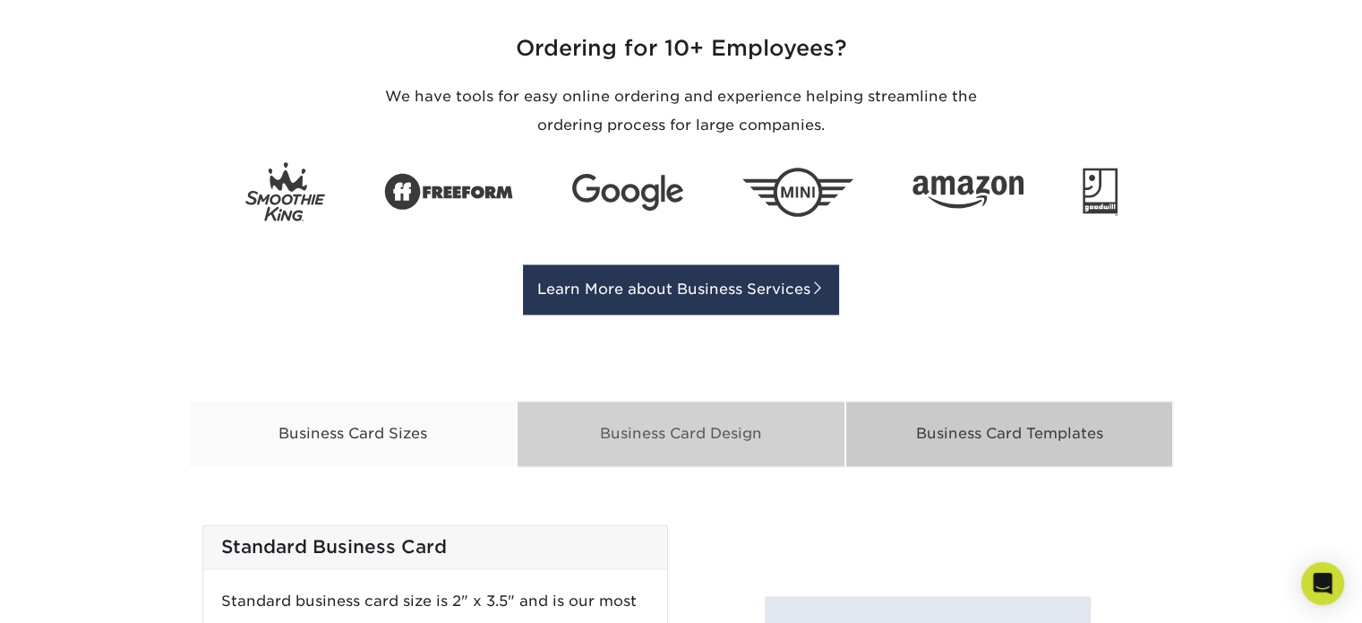
click at [750, 418] on div "Business Card Design" at bounding box center [681, 433] width 329 height 66
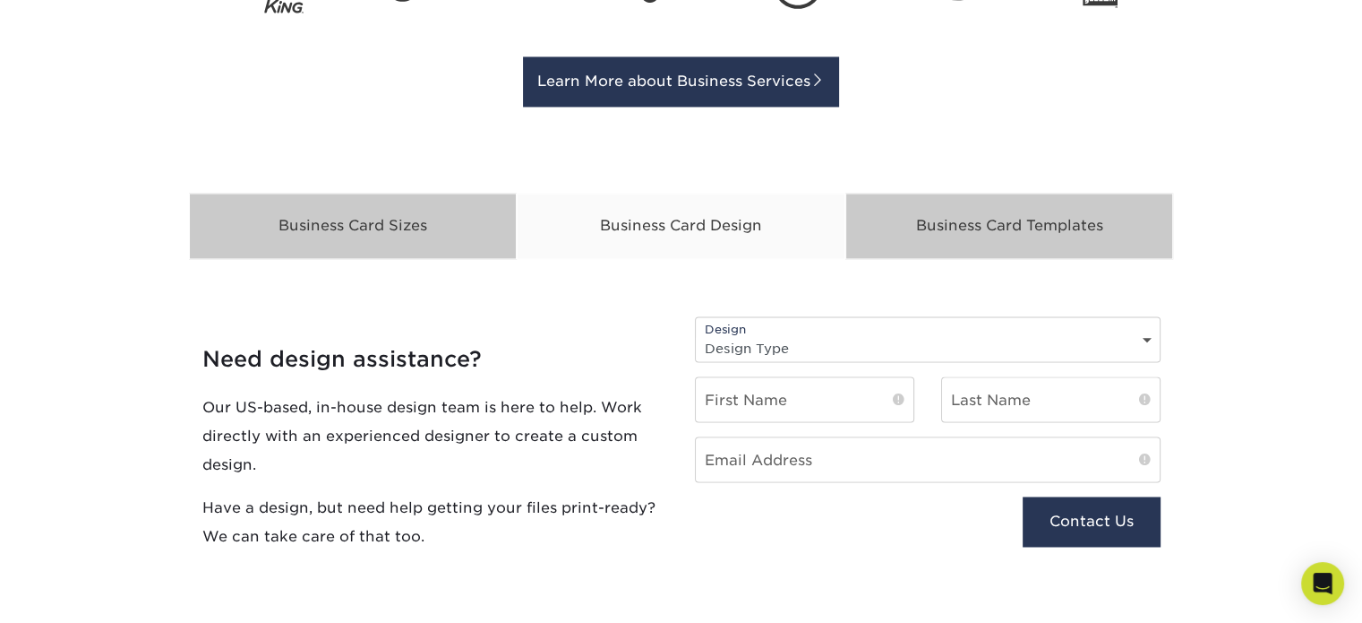
scroll to position [2873, 0]
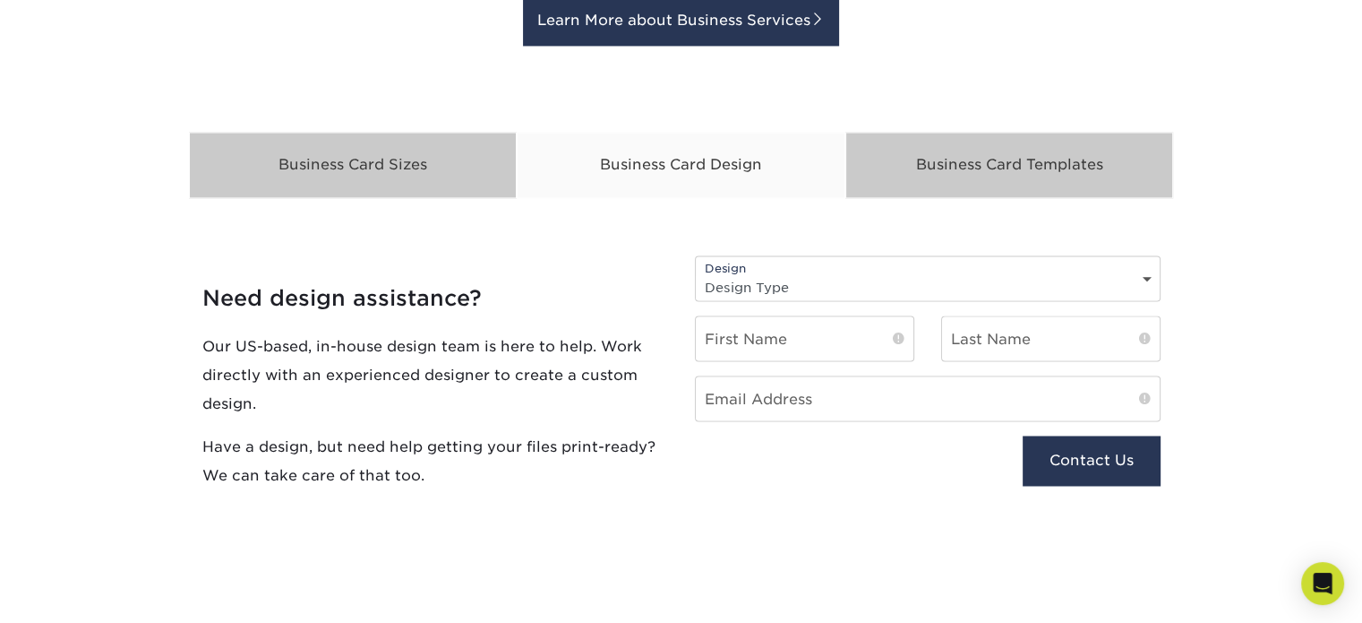
click at [734, 282] on select "Design Type Design Edits New Design" at bounding box center [928, 287] width 464 height 26
select select "New Design"
click at [696, 274] on select "Design Type Design Edits New Design" at bounding box center [928, 287] width 464 height 26
click at [803, 340] on input "text" at bounding box center [805, 338] width 218 height 44
type input "[PERSON_NAME]"
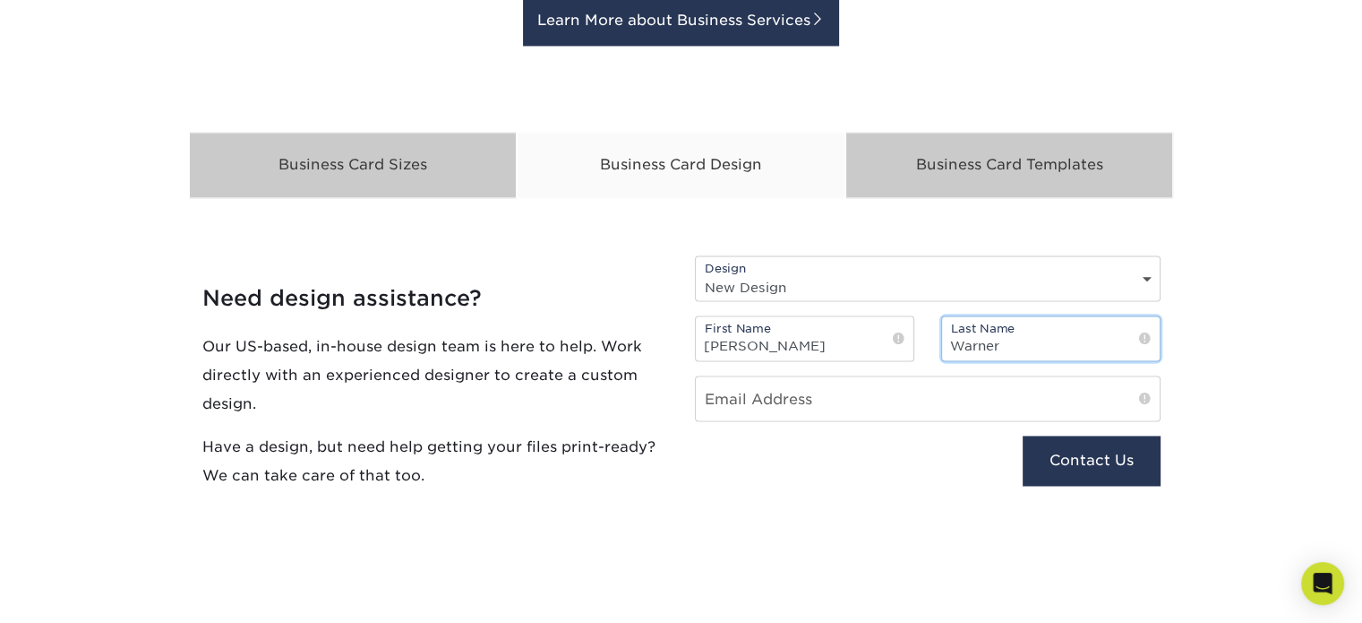
type input "Warner"
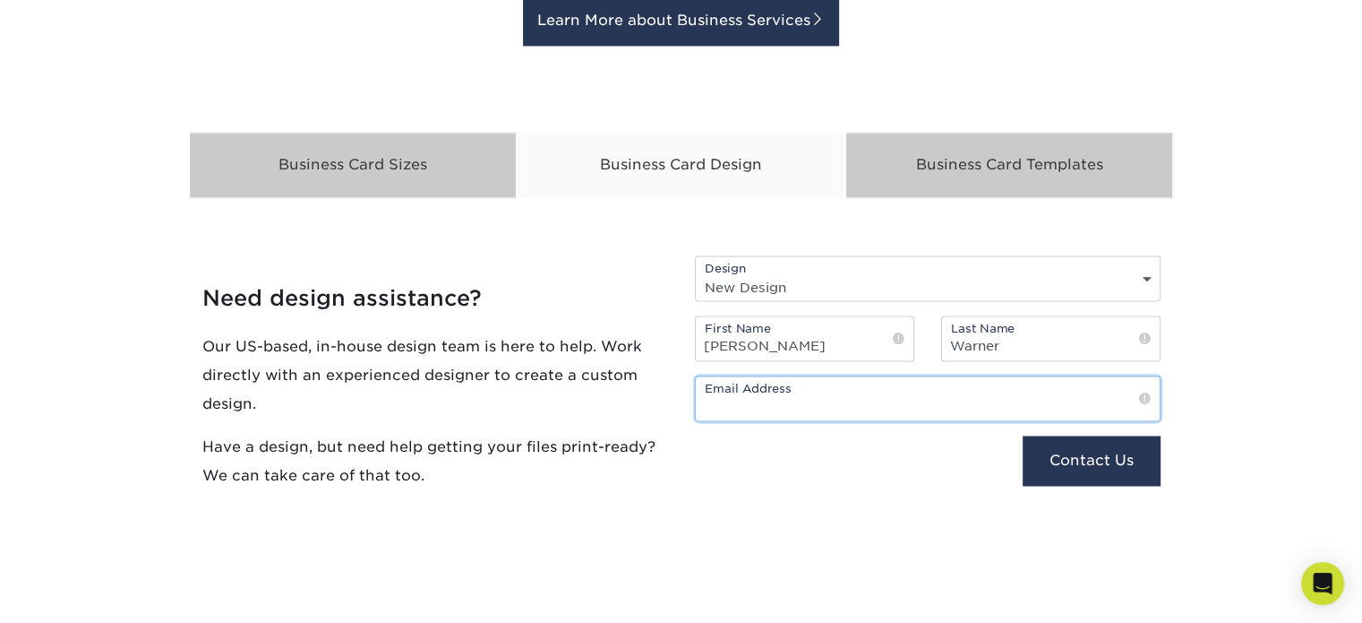
click at [908, 399] on input "email" at bounding box center [928, 398] width 464 height 44
type input "[PERSON_NAME][EMAIL_ADDRESS][DOMAIN_NAME]"
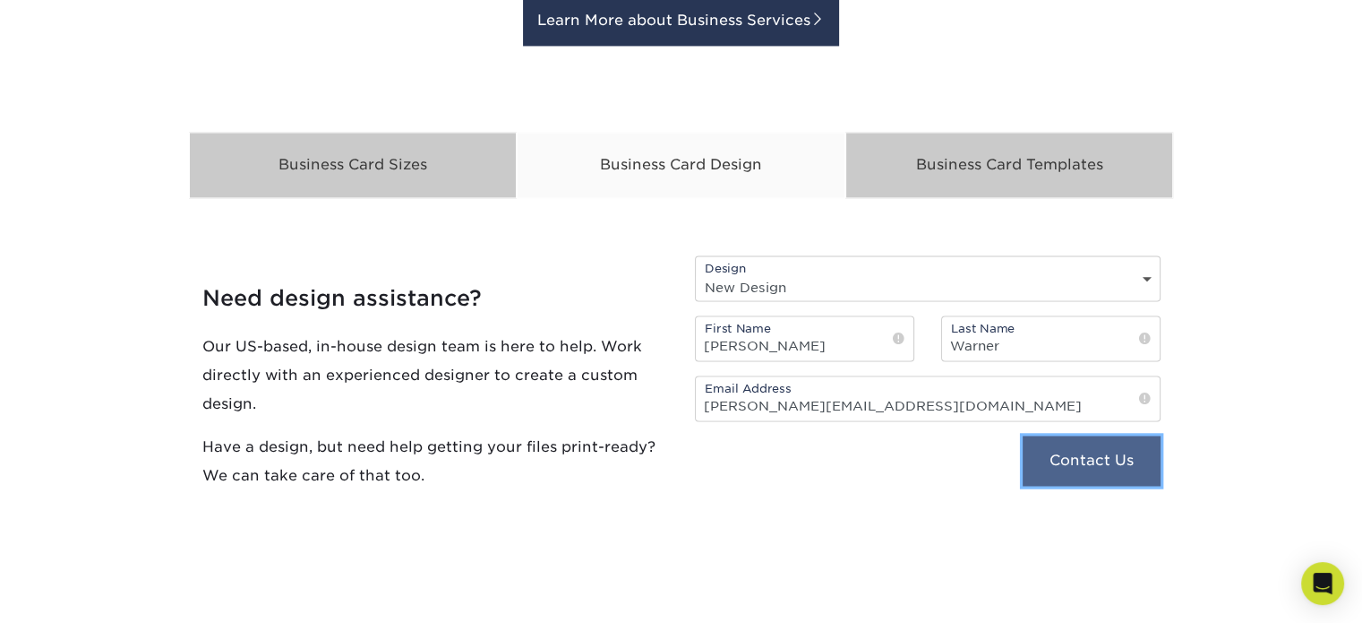
click at [1114, 476] on button "Contact Us" at bounding box center [1091, 460] width 137 height 50
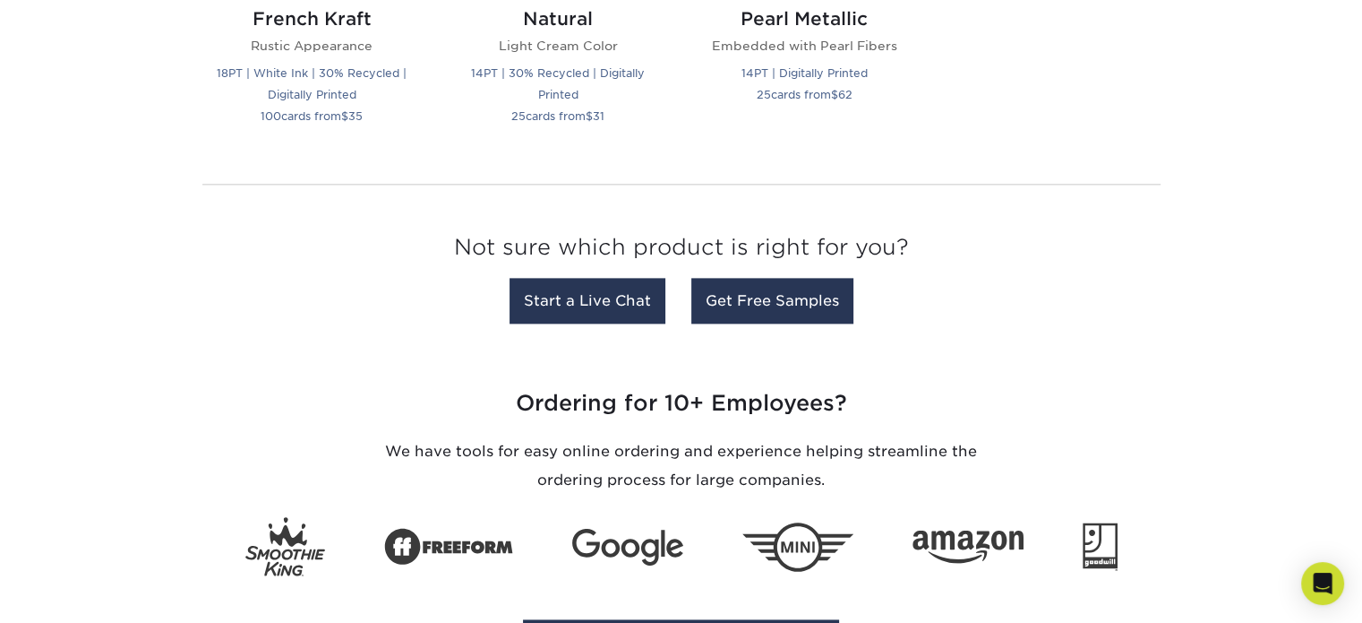
scroll to position [2336, 0]
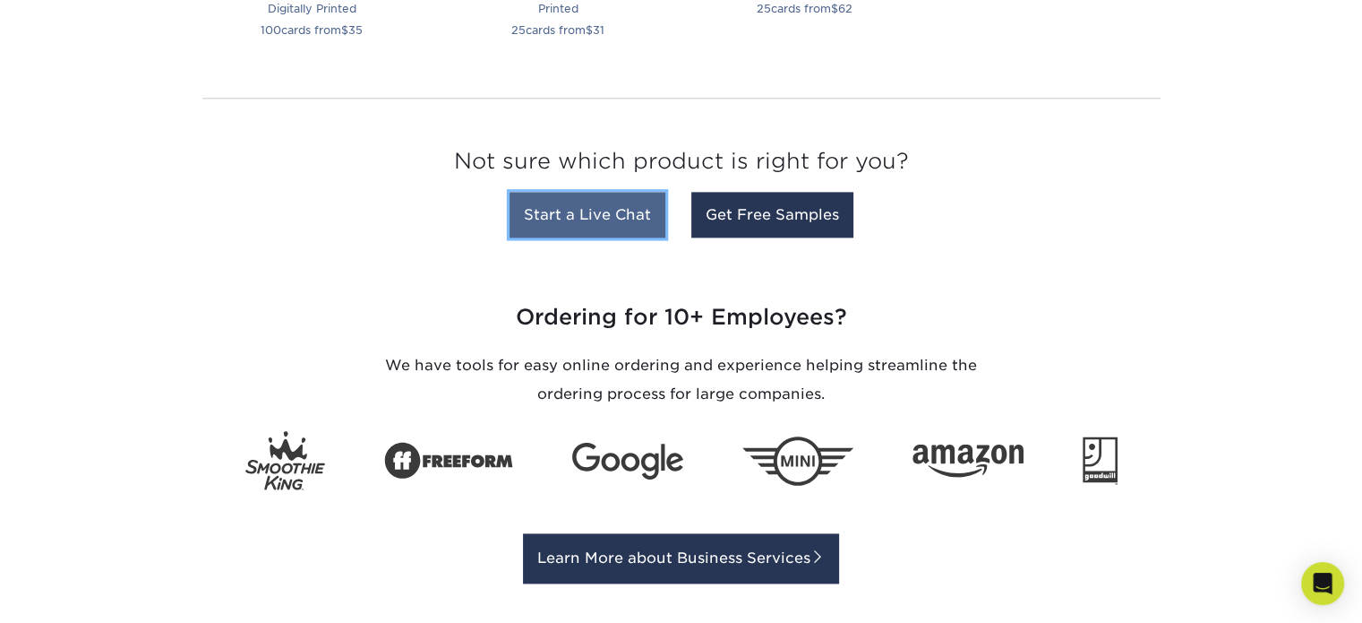
click at [586, 227] on link "Start a Live Chat" at bounding box center [588, 215] width 156 height 46
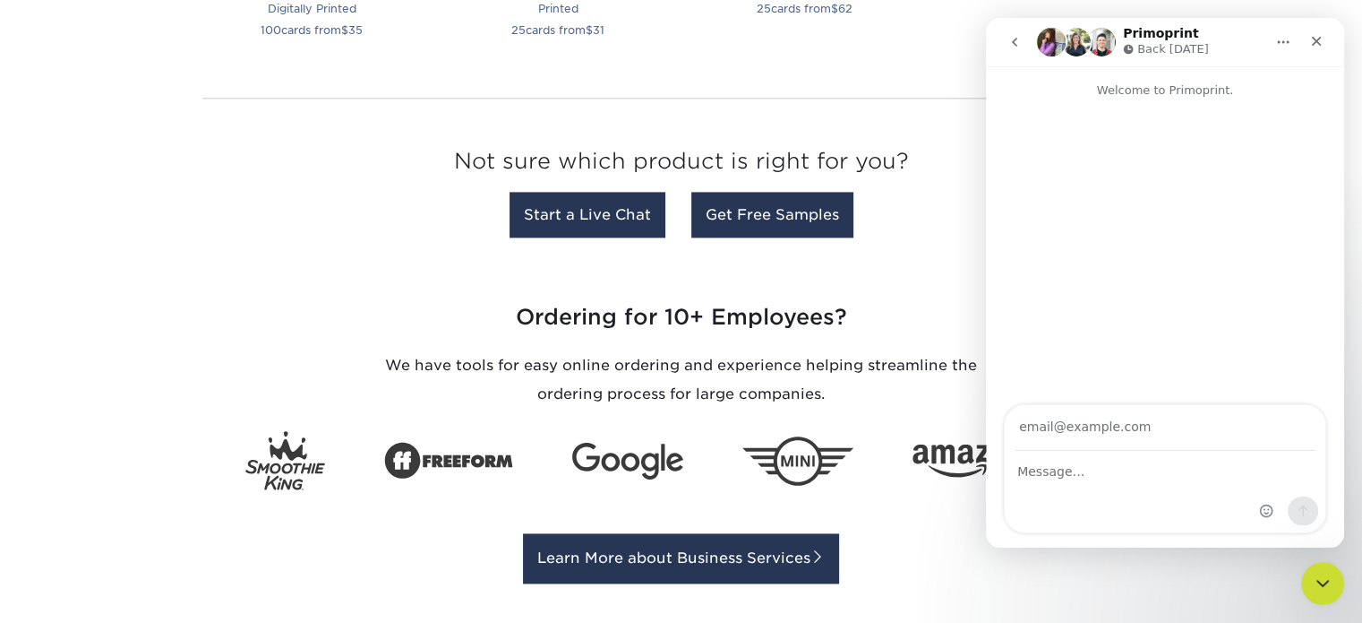
scroll to position [0, 0]
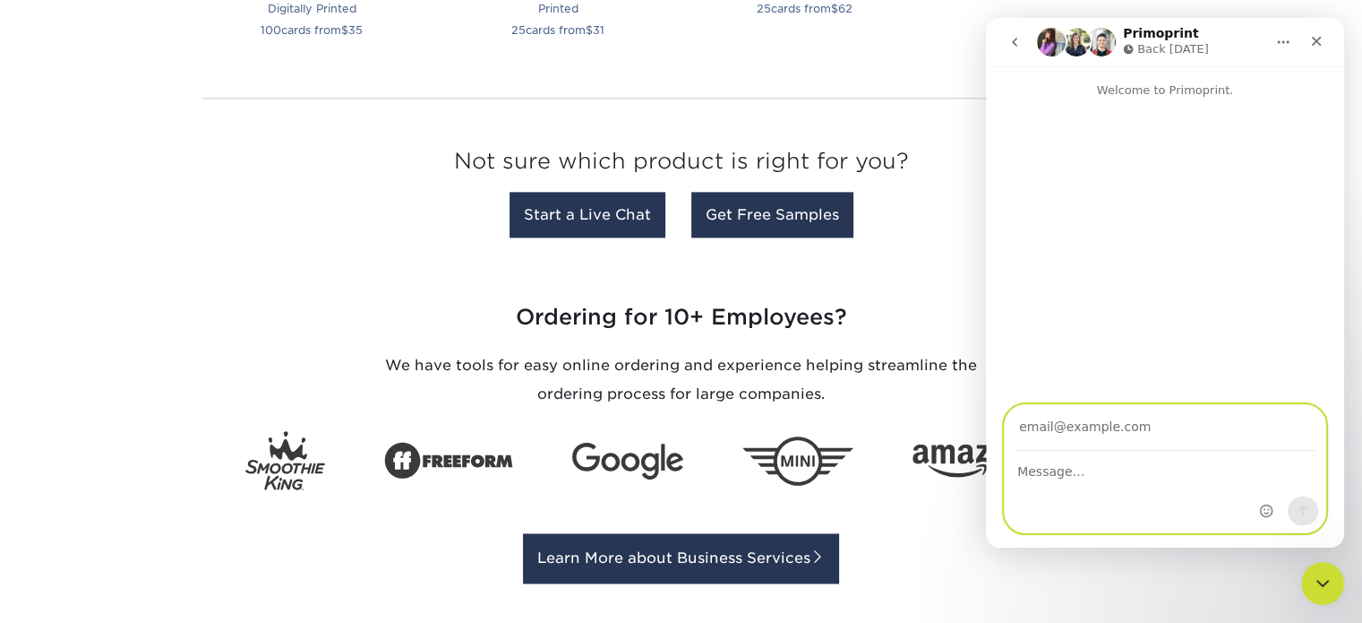
click at [1090, 474] on textarea "Message…" at bounding box center [1165, 466] width 321 height 30
type textarea "i need help designing a buissness card"
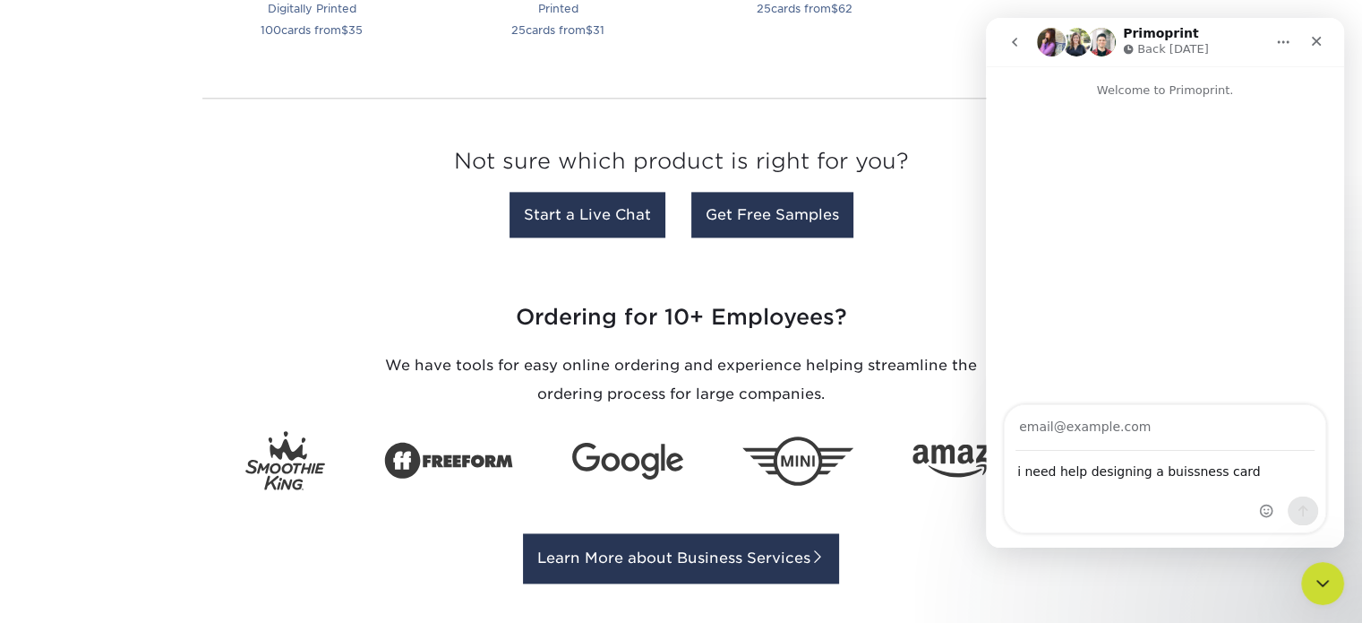
click at [1265, 474] on div "Intercom messenger" at bounding box center [1289, 468] width 73 height 127
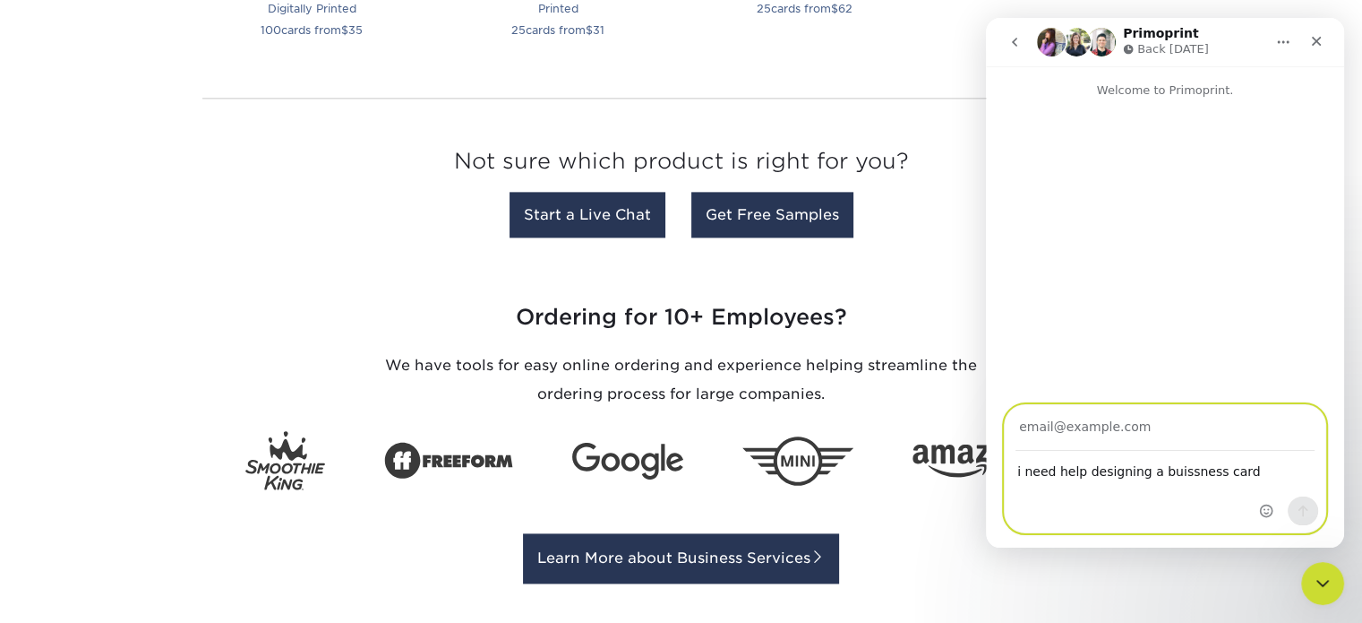
click at [1192, 434] on input "Your email" at bounding box center [1165, 428] width 299 height 46
type input "[PERSON_NAME][EMAIL_ADDRESS][DOMAIN_NAME]"
click at [1304, 512] on icon "Send a message…" at bounding box center [1304, 511] width 10 height 12
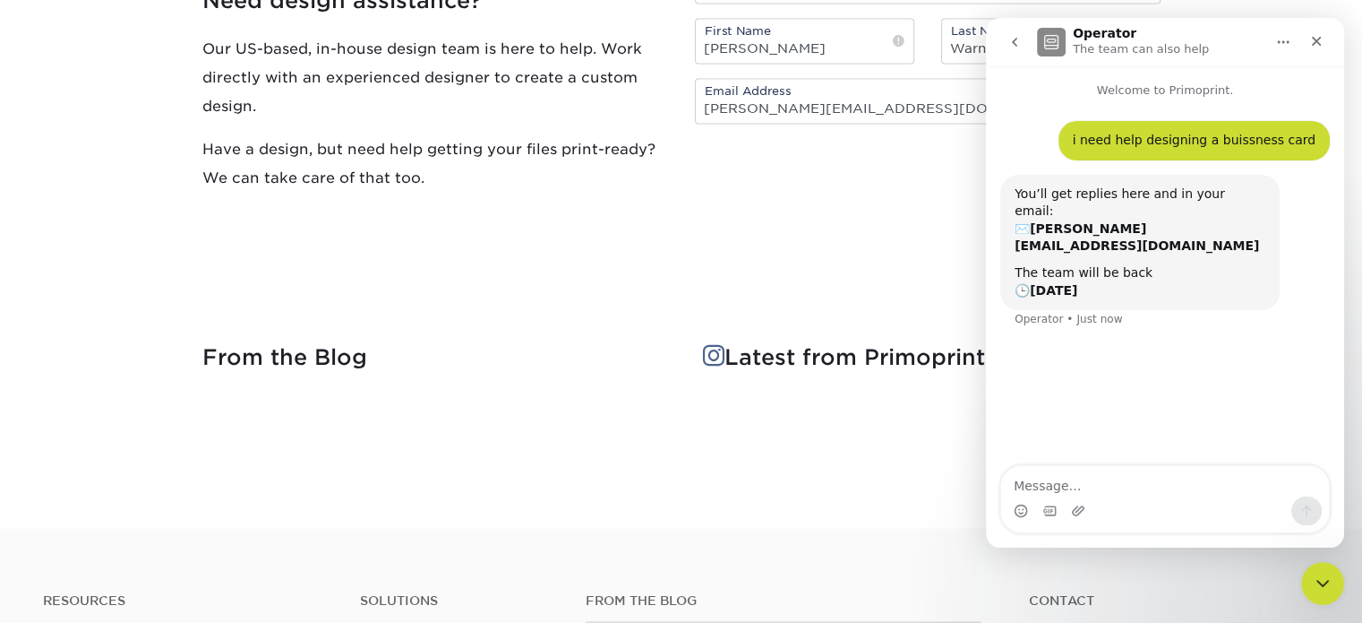
scroll to position [3032, 0]
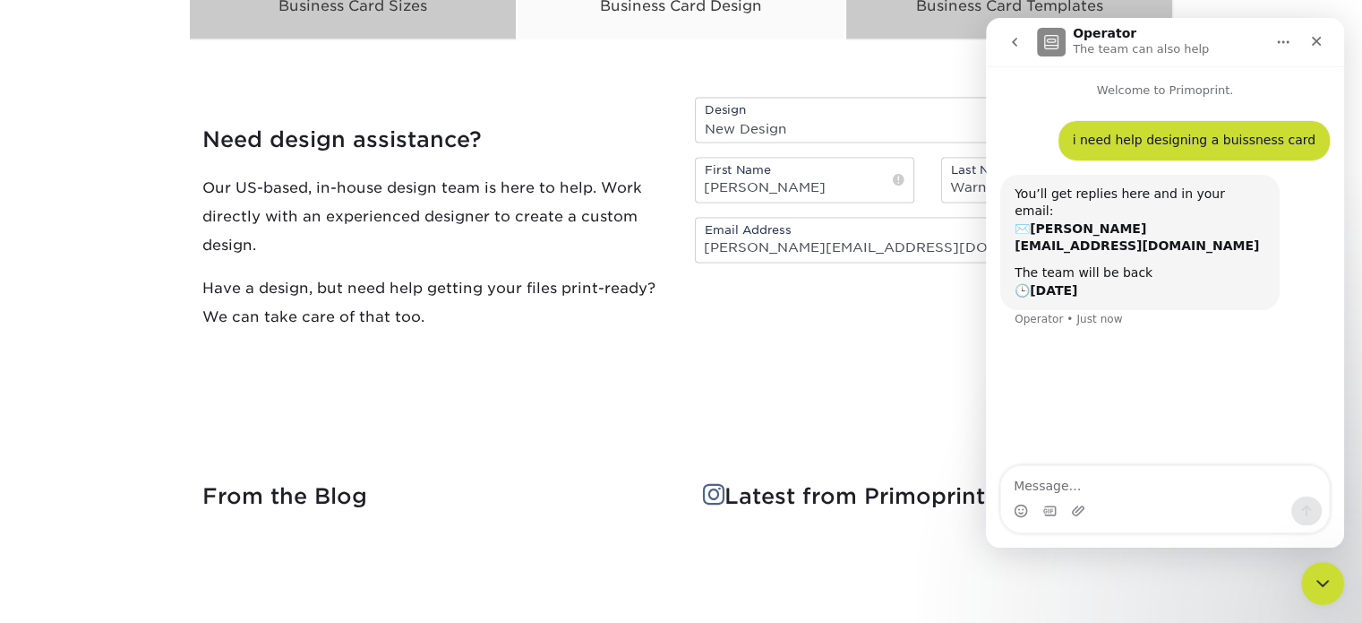
click at [810, 361] on div "Your design request has been received. Design Design Type Design Edits New Desi…" at bounding box center [928, 228] width 493 height 293
click at [1313, 45] on icon "Close" at bounding box center [1317, 42] width 10 height 10
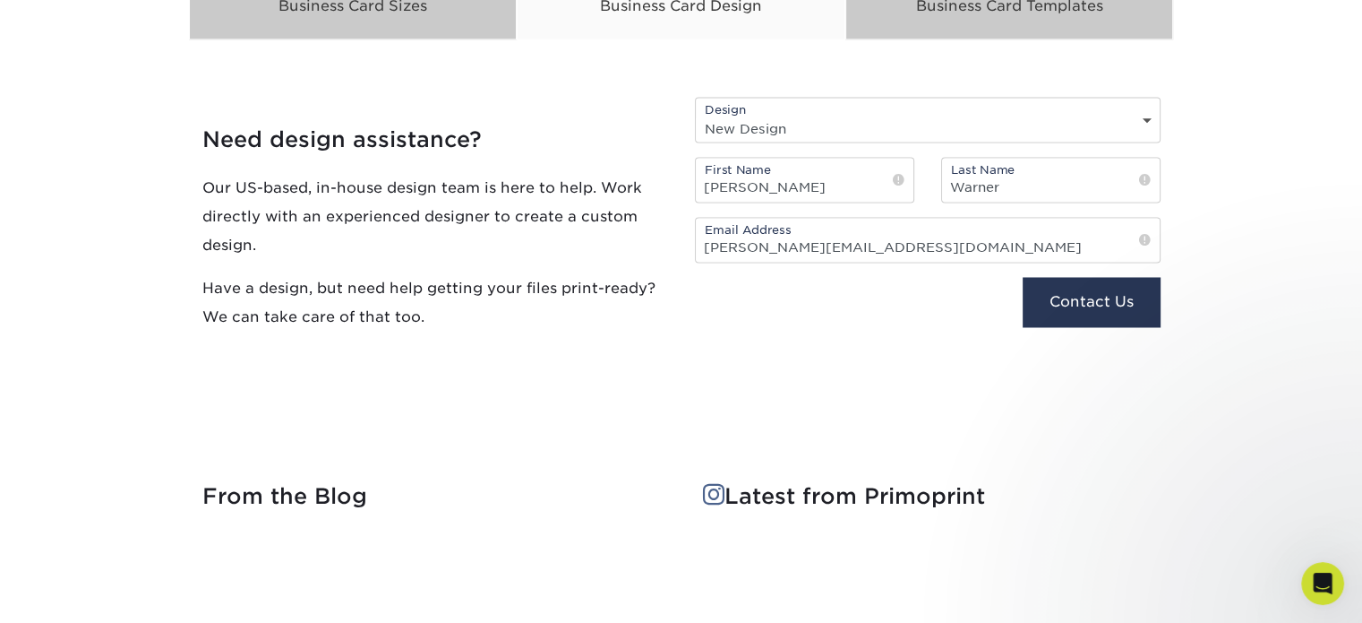
scroll to position [0, 0]
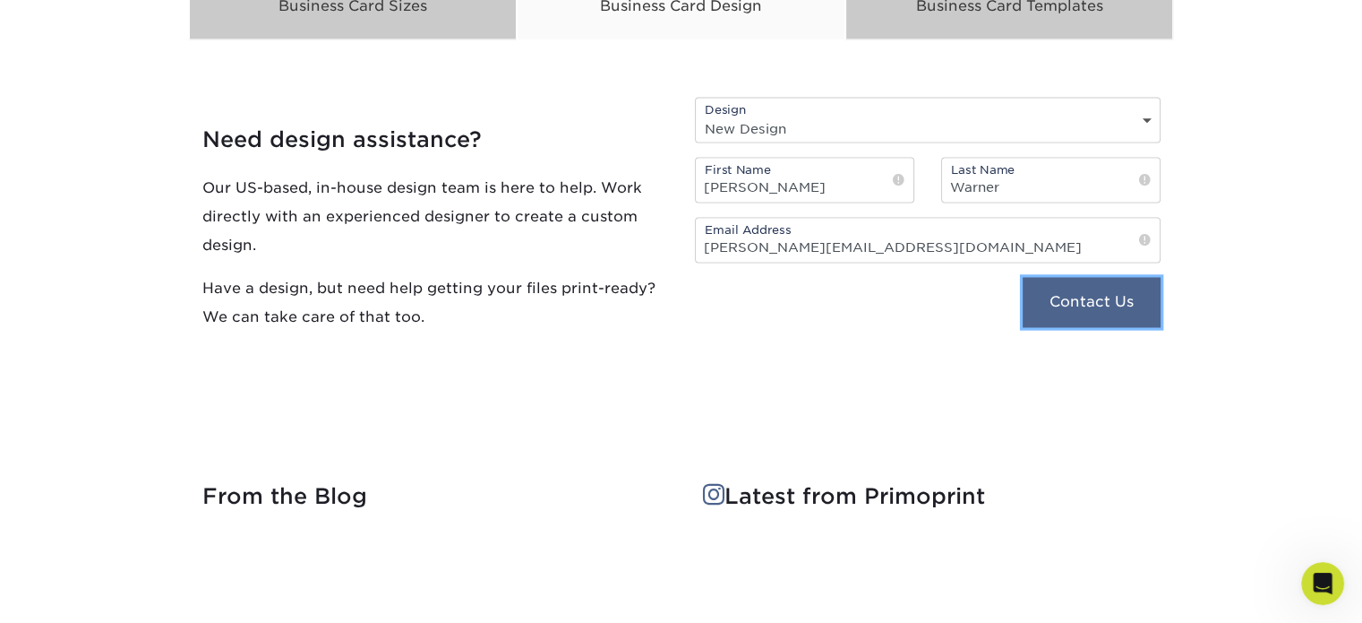
click at [1114, 302] on button "Contact Us" at bounding box center [1091, 302] width 137 height 50
